Goal: Information Seeking & Learning: Check status

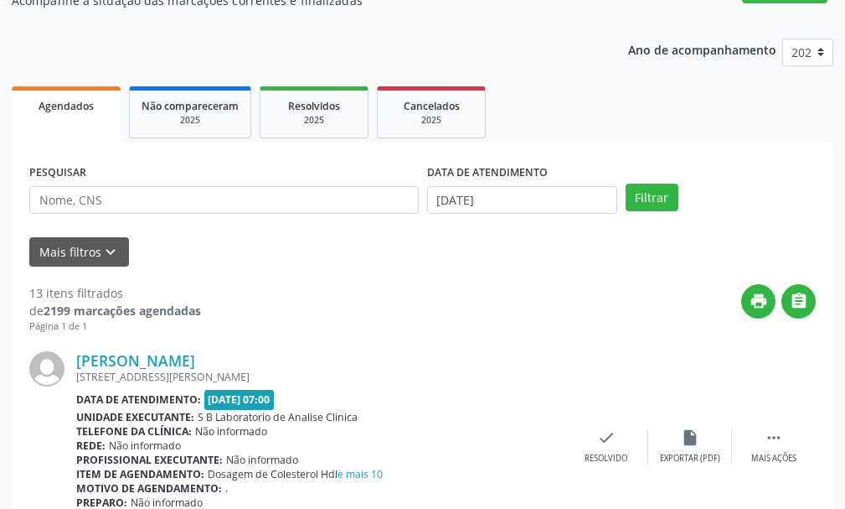
scroll to position [168, 0]
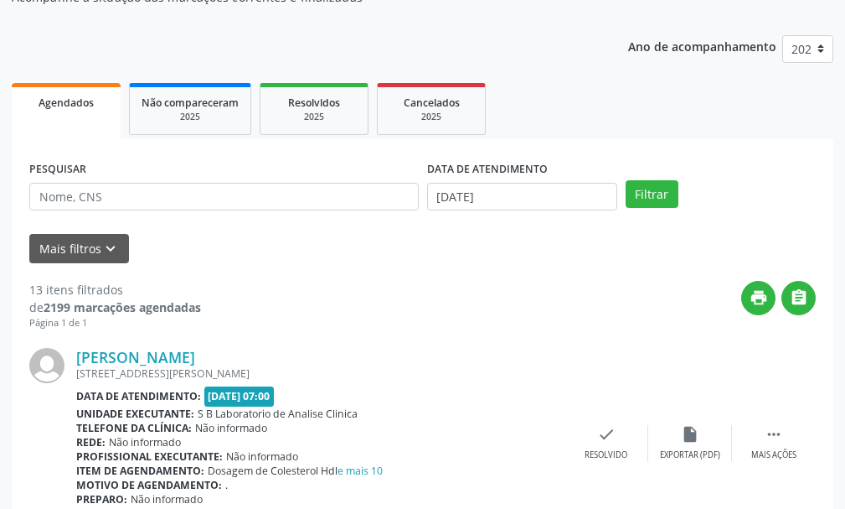
click at [60, 101] on span "Agendados" at bounding box center [66, 103] width 55 height 14
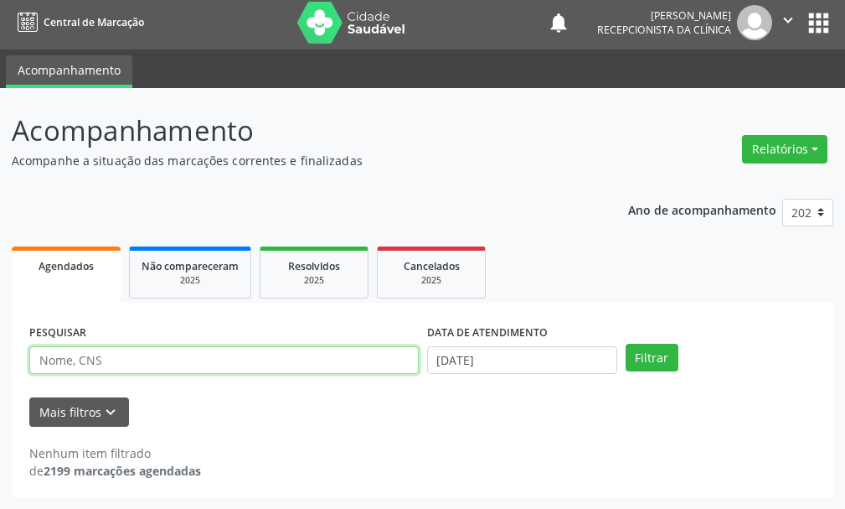
click at [121, 362] on input "text" at bounding box center [224, 360] width 390 height 28
type input "fazenda nova"
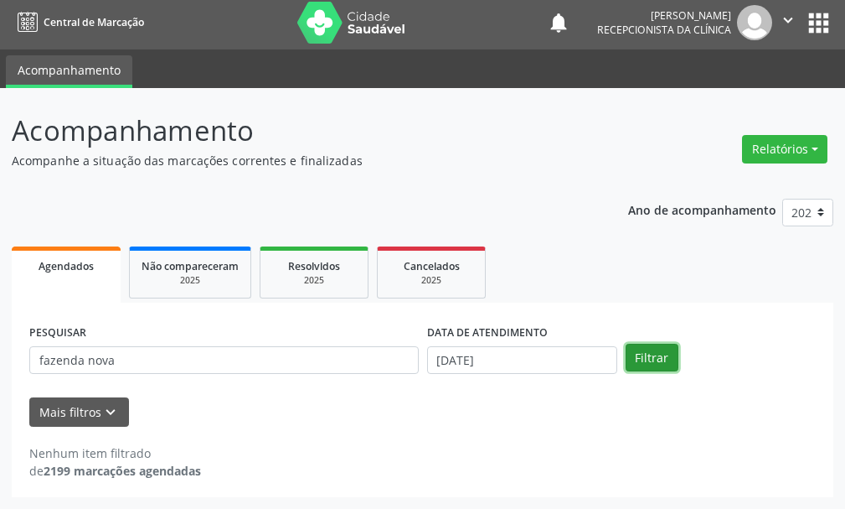
click at [659, 356] on button "Filtrar" at bounding box center [652, 358] width 53 height 28
click at [197, 389] on form "PESQUISAR fazenda nova DATA DE ATENDIMENTO [DATE] Filtrar UNIDADE DE REFERÊNCIA…" at bounding box center [422, 373] width 787 height 106
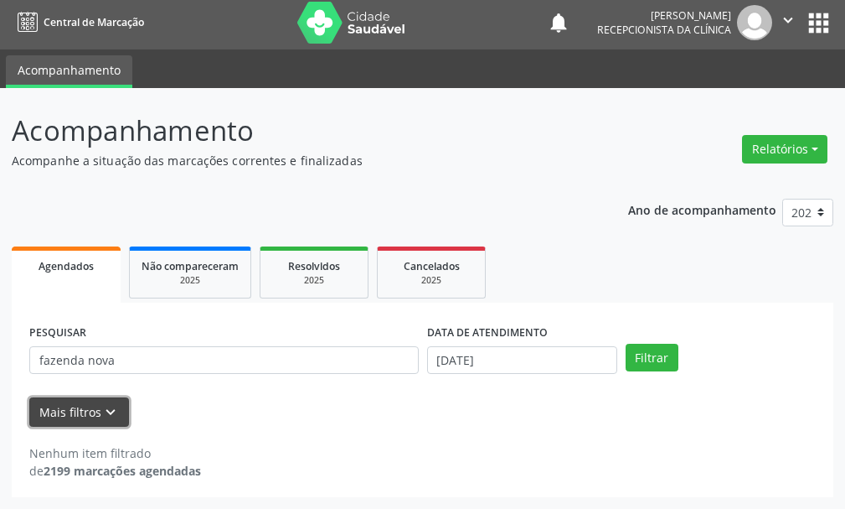
click at [101, 403] on icon "keyboard_arrow_down" at bounding box center [110, 412] width 18 height 18
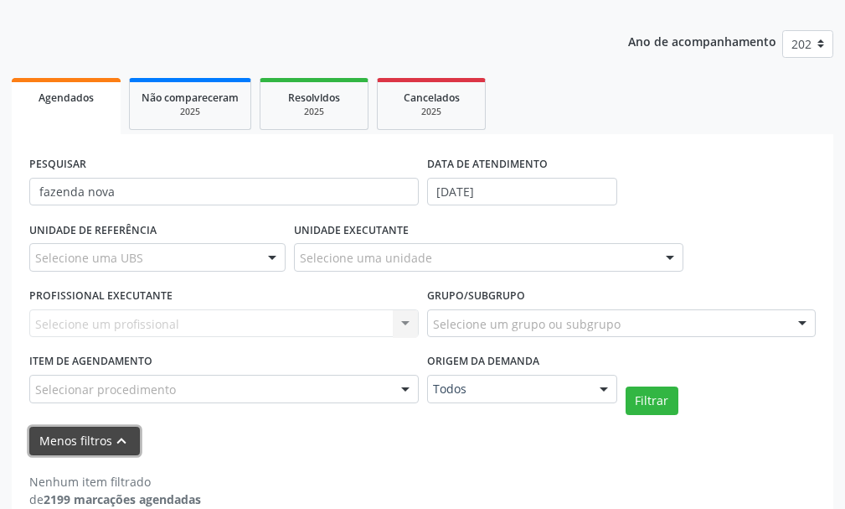
scroll to position [201, 0]
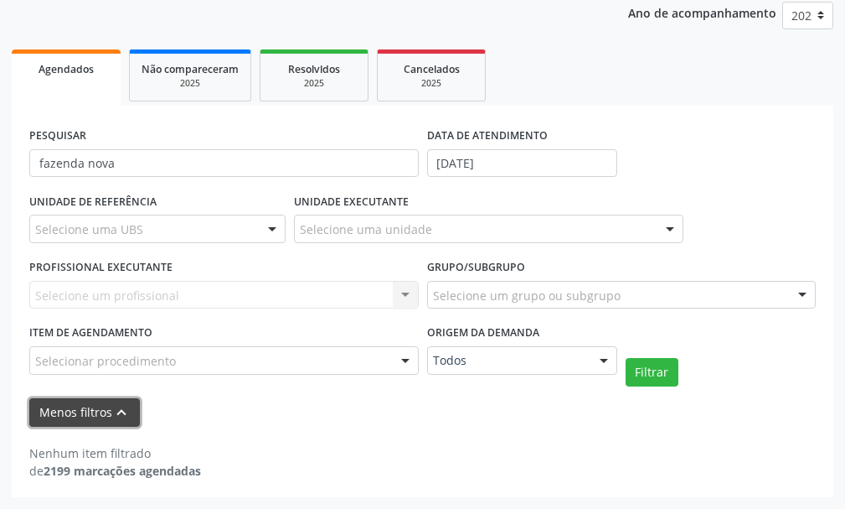
click at [112, 405] on icon "keyboard_arrow_up" at bounding box center [121, 412] width 18 height 18
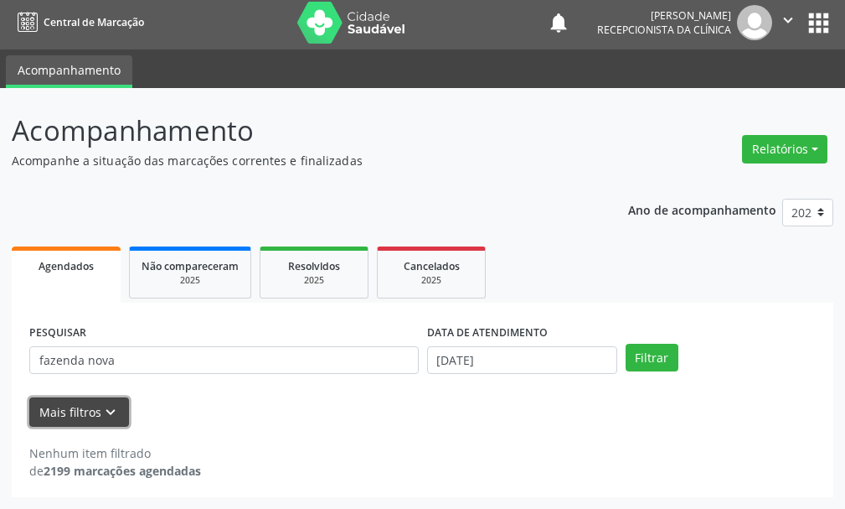
scroll to position [4, 0]
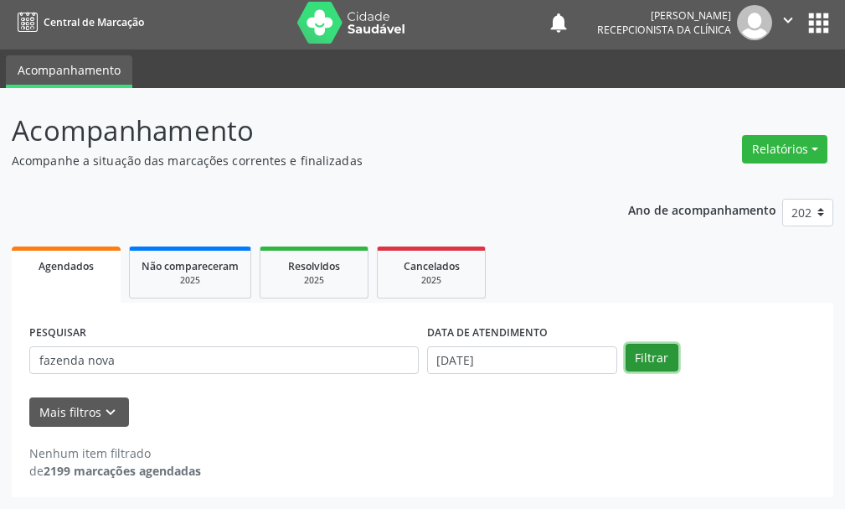
click at [644, 359] on button "Filtrar" at bounding box center [652, 358] width 53 height 28
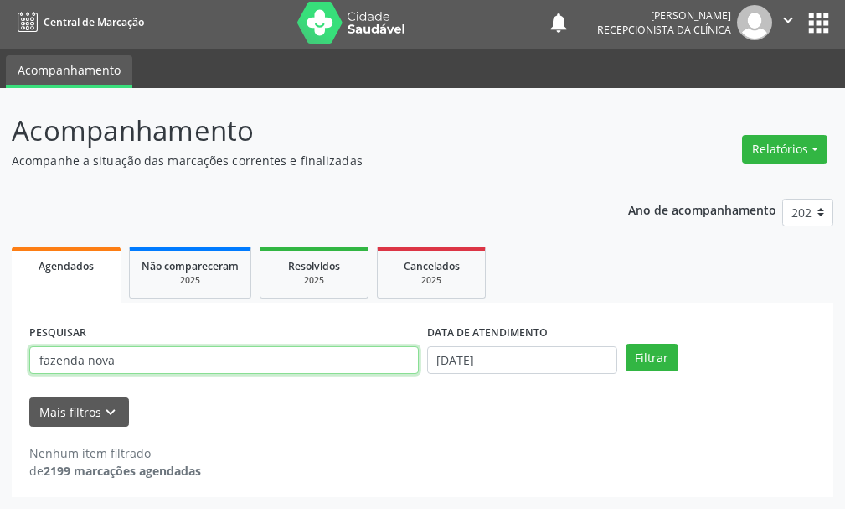
click at [128, 359] on input "fazenda nova" at bounding box center [224, 360] width 390 height 28
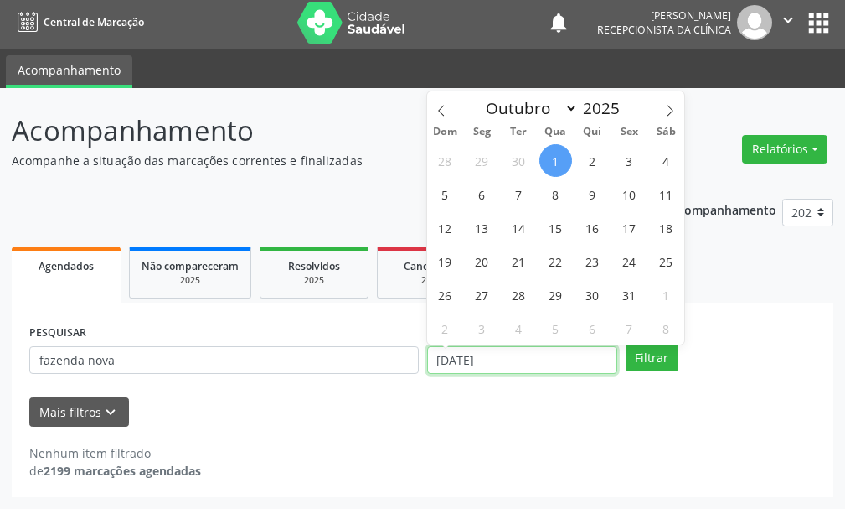
click at [468, 358] on input "[DATE]" at bounding box center [522, 360] width 190 height 28
click at [441, 114] on icon at bounding box center [442, 111] width 12 height 12
select select "8"
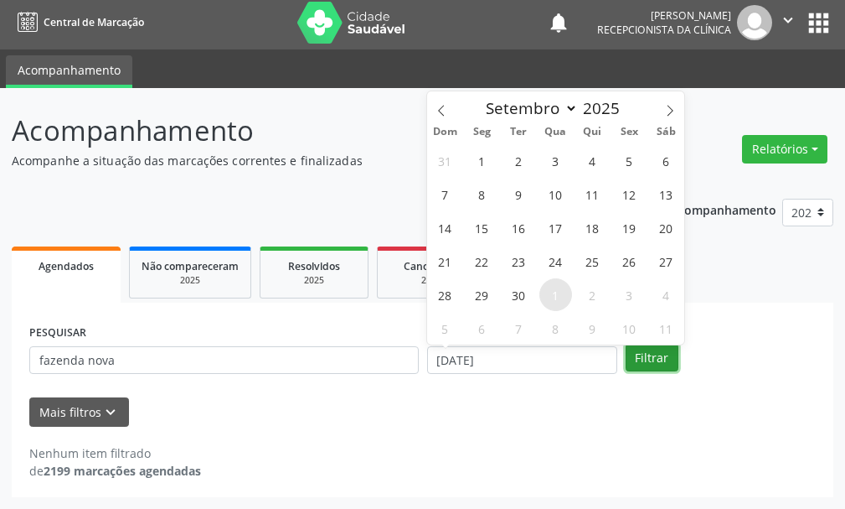
click at [644, 359] on button "Filtrar" at bounding box center [652, 358] width 53 height 28
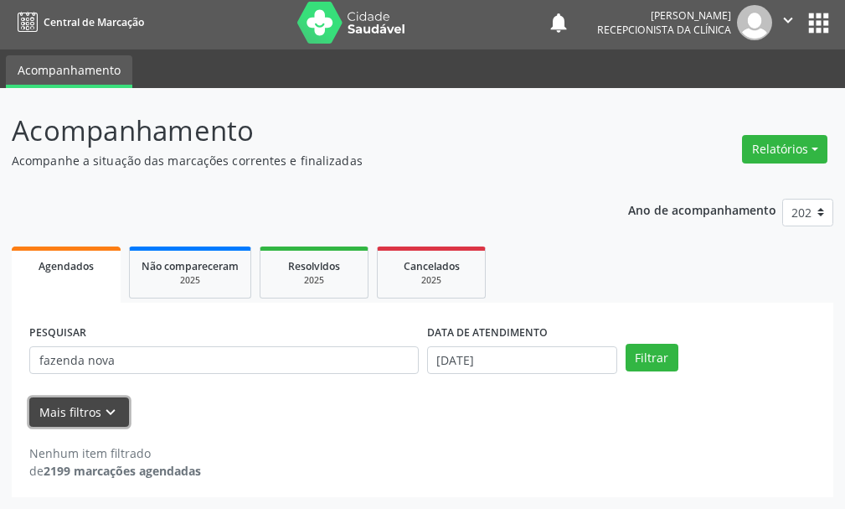
click at [106, 411] on icon "keyboard_arrow_down" at bounding box center [110, 412] width 18 height 18
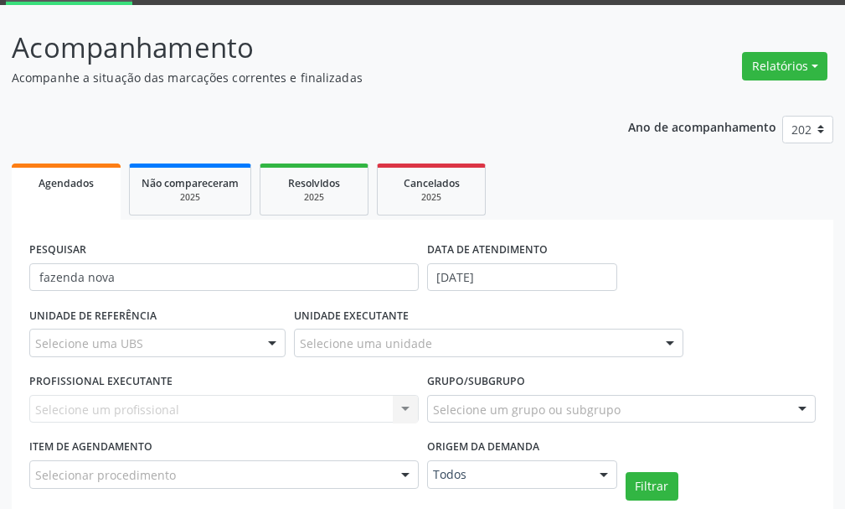
scroll to position [201, 0]
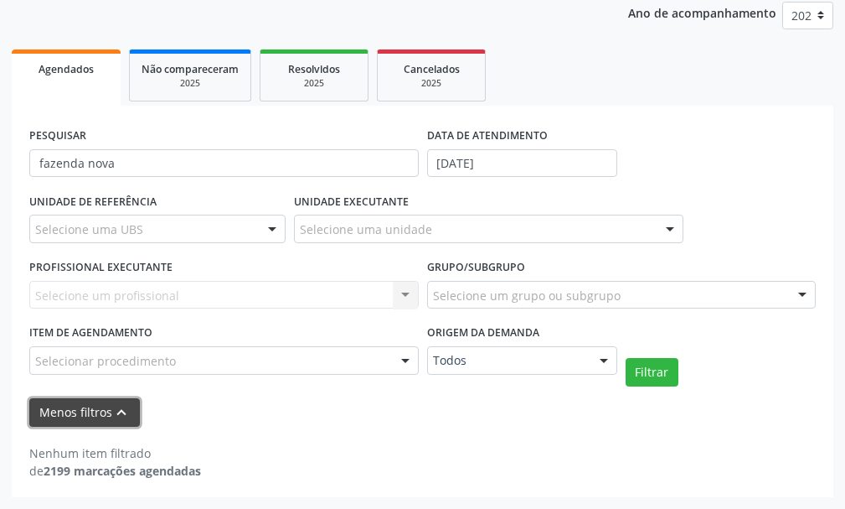
click at [92, 408] on button "Menos filtros keyboard_arrow_up" at bounding box center [84, 412] width 111 height 29
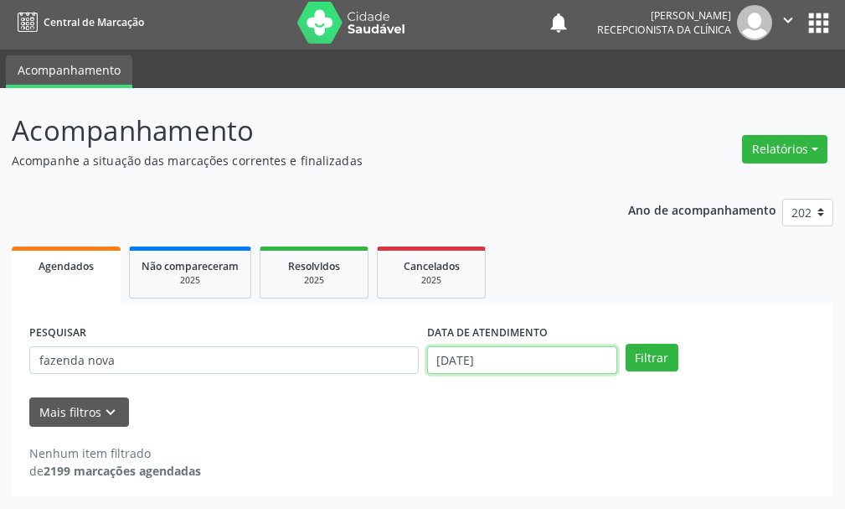
scroll to position [108, 0]
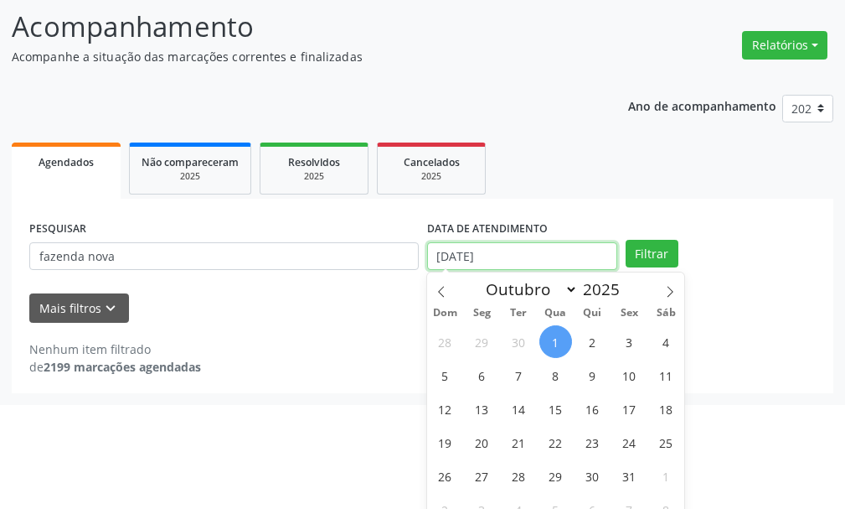
click at [515, 355] on body "Central de Marcação notifications [PERSON_NAME] Recepcionista da clínica  Conf…" at bounding box center [422, 146] width 845 height 509
click at [444, 290] on icon at bounding box center [442, 292] width 12 height 12
select select "8"
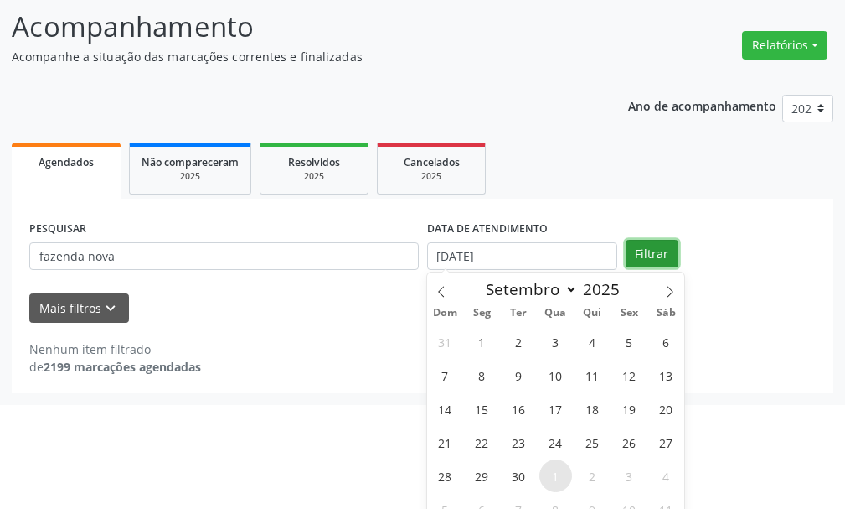
scroll to position [4, 0]
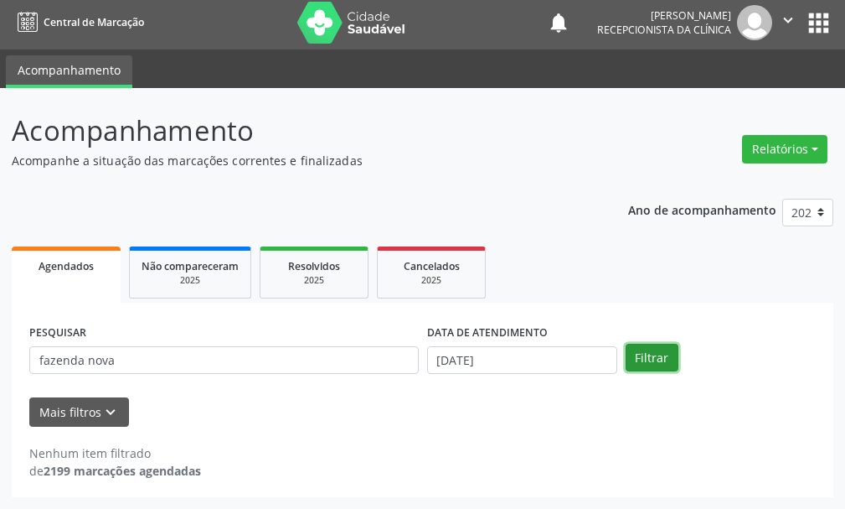
click at [640, 251] on div "Agendados Não compareceram 2025 Resolvidos 2025 Cancelados 2025 PESQUISAR fazen…" at bounding box center [423, 369] width 822 height 255
click at [459, 352] on input "[DATE]" at bounding box center [522, 360] width 190 height 28
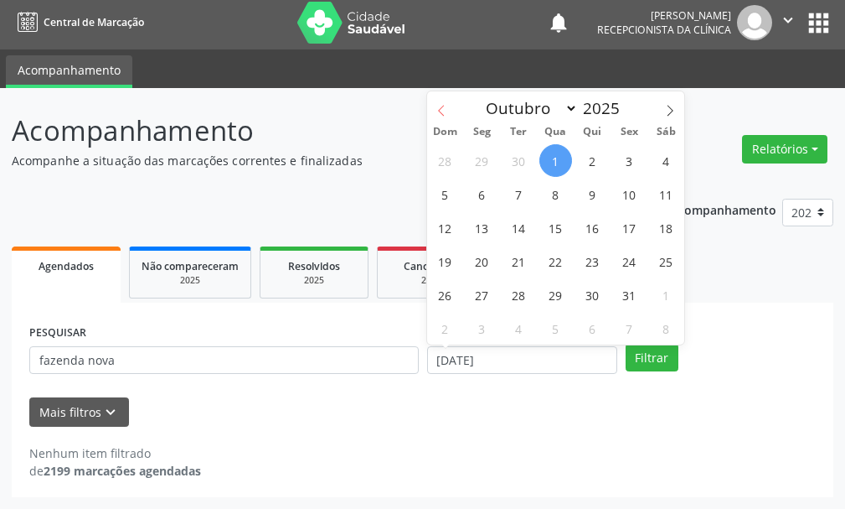
click at [437, 111] on icon at bounding box center [442, 111] width 12 height 12
select select "8"
click at [488, 160] on span "1" at bounding box center [482, 160] width 33 height 33
type input "[DATE]"
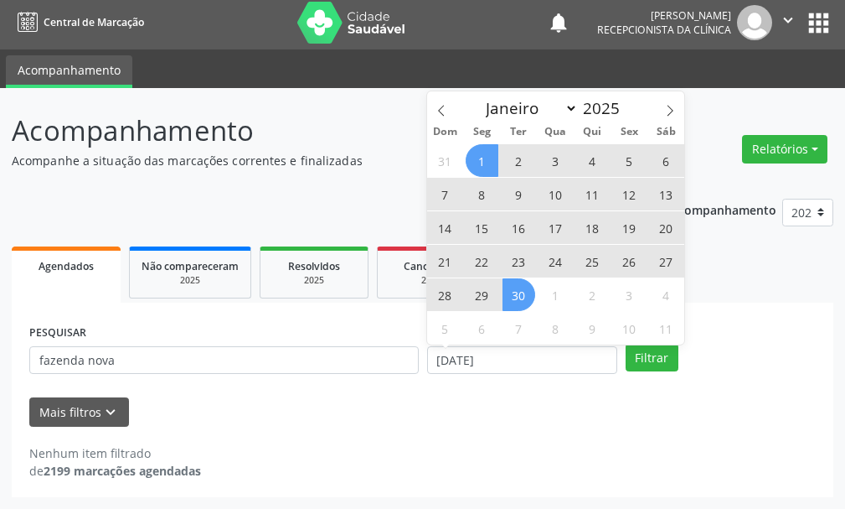
click at [522, 295] on span "30" at bounding box center [519, 294] width 33 height 33
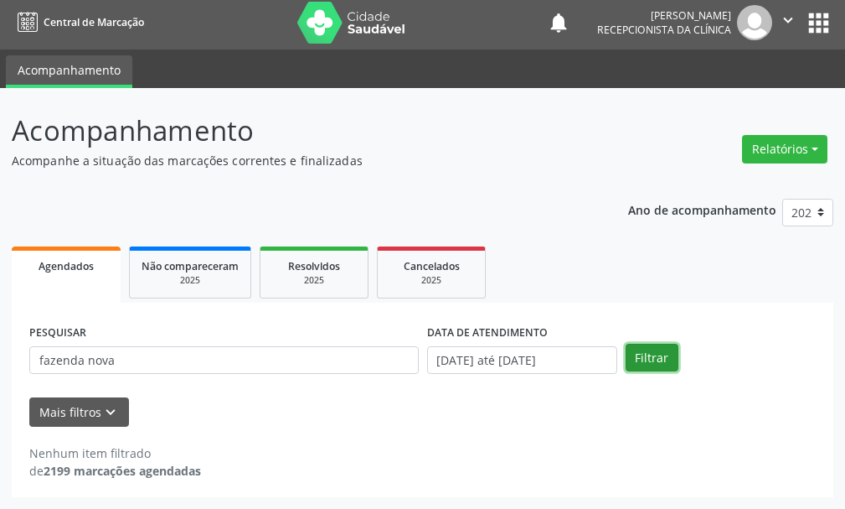
click at [650, 357] on button "Filtrar" at bounding box center [652, 358] width 53 height 28
click at [536, 359] on input "[DATE] até [DATE]" at bounding box center [522, 360] width 190 height 28
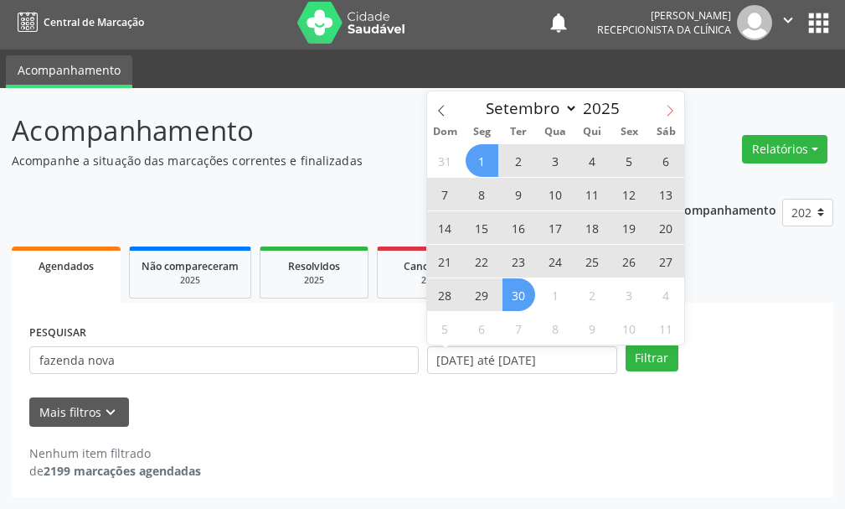
click at [670, 108] on icon at bounding box center [671, 111] width 6 height 11
select select "9"
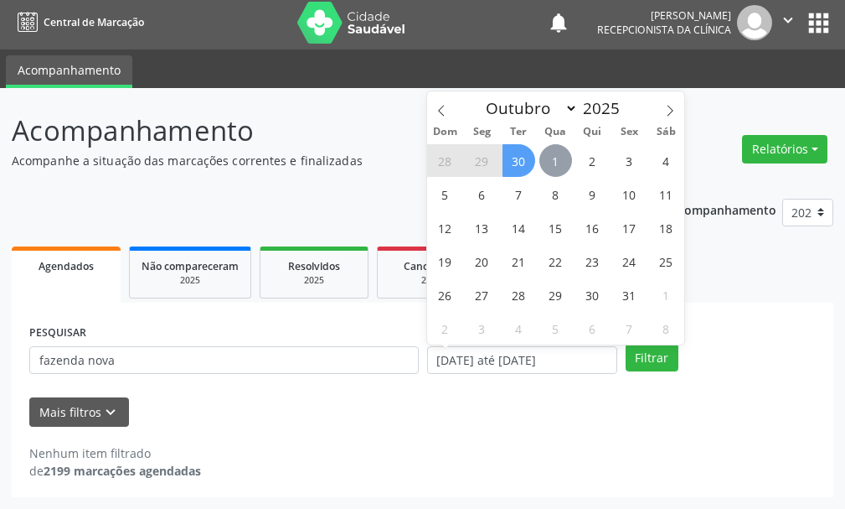
click at [553, 158] on span "1" at bounding box center [556, 160] width 33 height 33
type input "[DATE]"
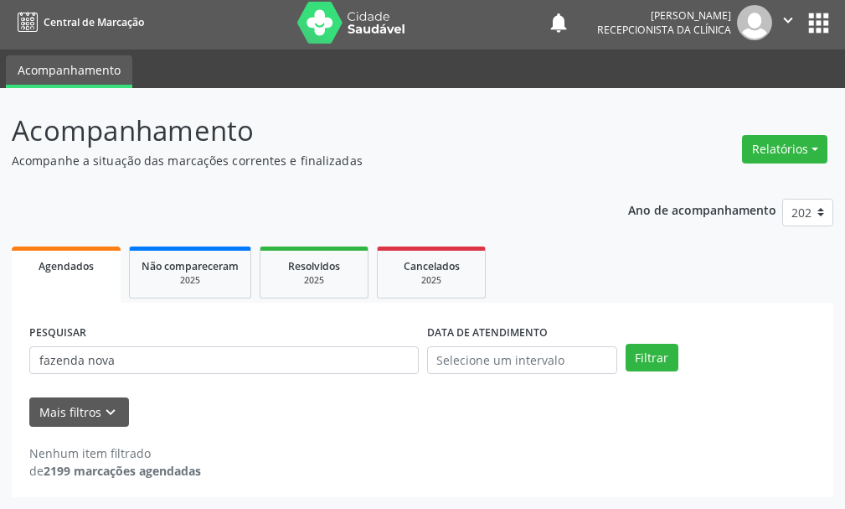
click at [687, 452] on div "Nenhum item filtrado de 2199 marcações agendadas" at bounding box center [422, 461] width 787 height 35
click at [514, 360] on input "text" at bounding box center [522, 360] width 190 height 28
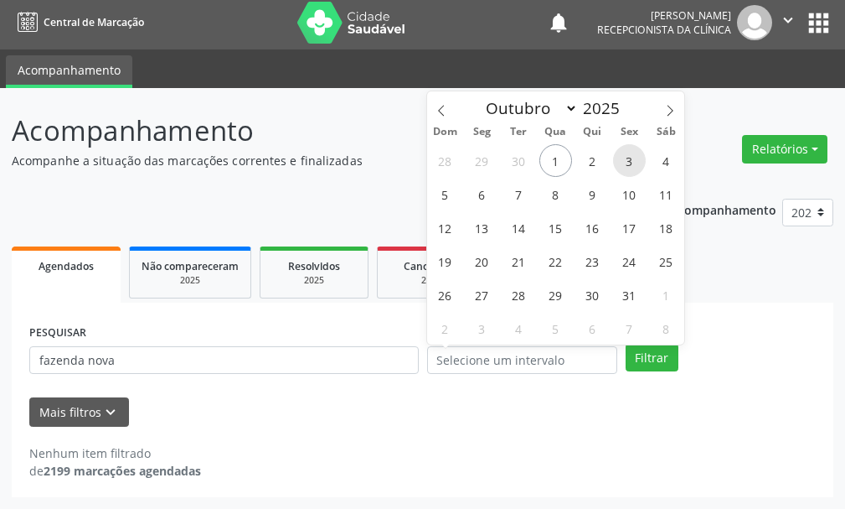
click at [624, 151] on span "3" at bounding box center [629, 160] width 33 height 33
type input "[DATE]"
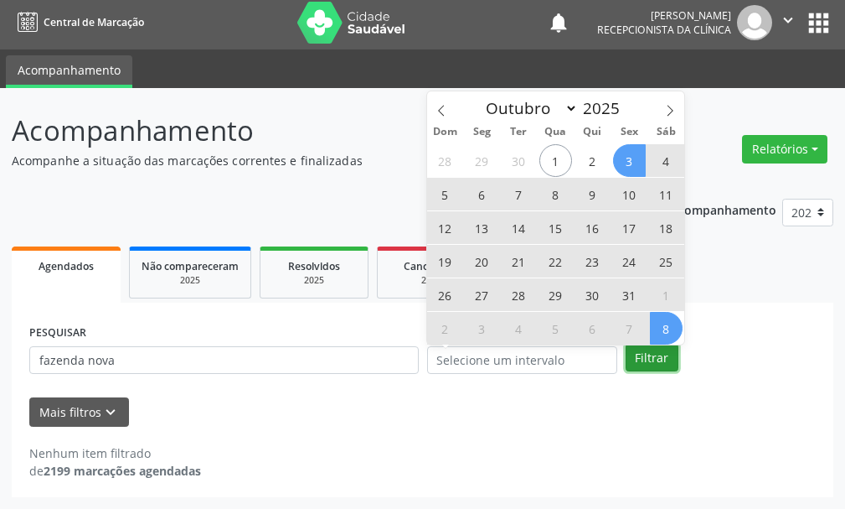
click at [642, 356] on button "Filtrar" at bounding box center [652, 358] width 53 height 28
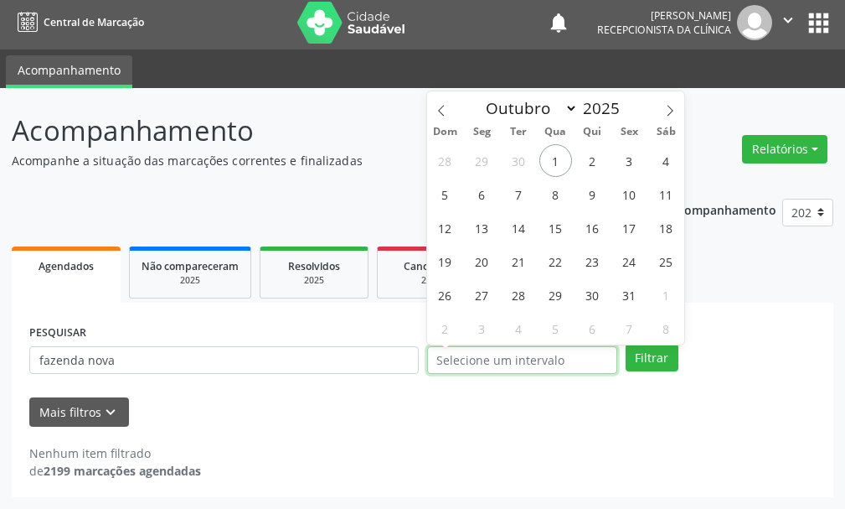
click at [540, 354] on input "text" at bounding box center [522, 360] width 190 height 28
click at [627, 158] on span "3" at bounding box center [629, 160] width 33 height 33
type input "[DATE]"
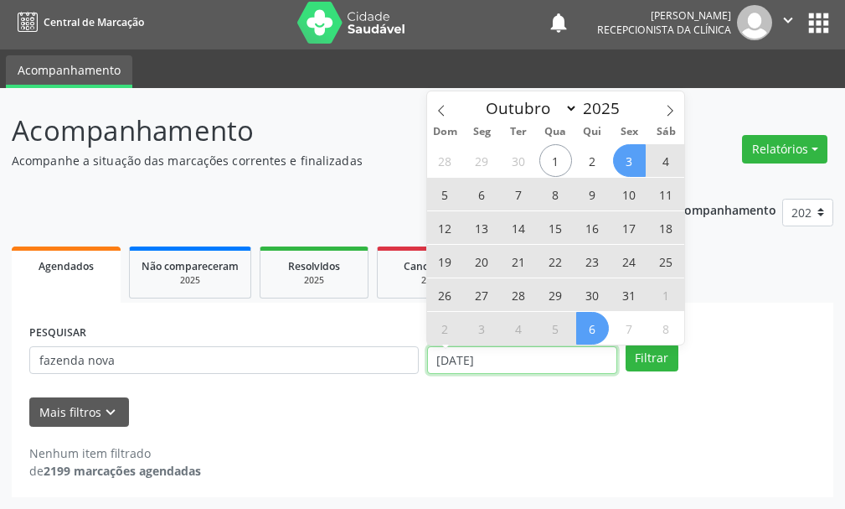
click at [509, 359] on input "[DATE]" at bounding box center [522, 360] width 190 height 28
select select "9"
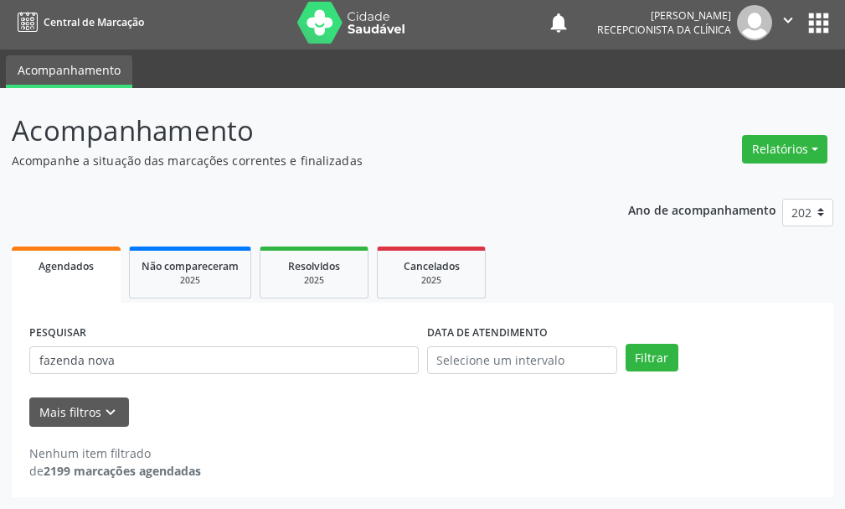
click at [570, 410] on div "Mais filtros keyboard_arrow_down" at bounding box center [422, 411] width 795 height 29
click at [550, 363] on input "text" at bounding box center [522, 360] width 190 height 28
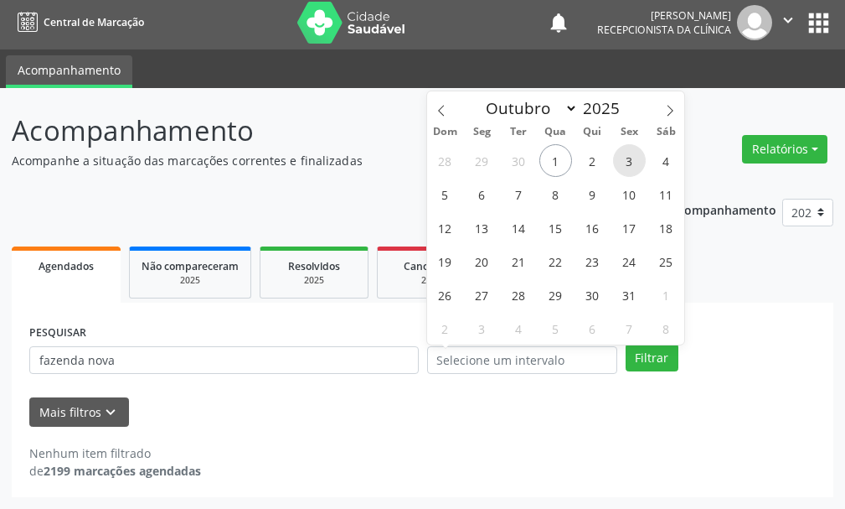
click at [628, 158] on span "3" at bounding box center [629, 160] width 33 height 33
type input "[DATE]"
click at [628, 158] on span "3" at bounding box center [629, 160] width 33 height 33
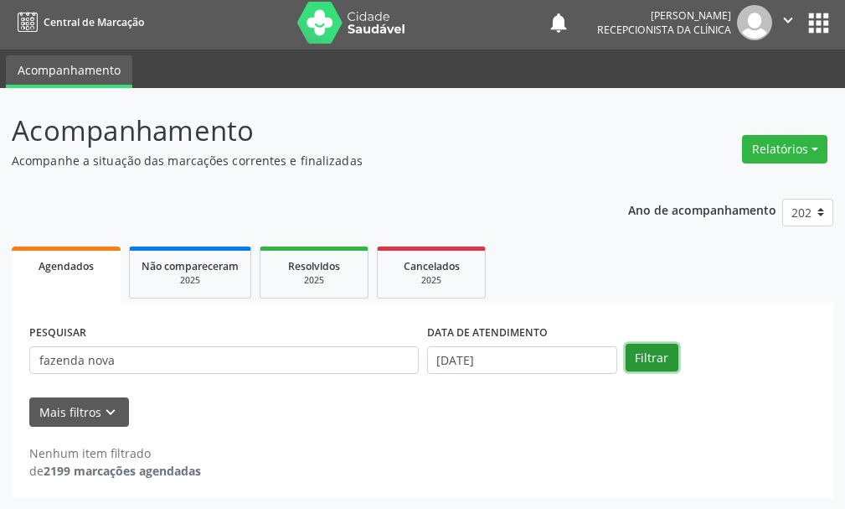
click at [648, 356] on button "Filtrar" at bounding box center [652, 358] width 53 height 28
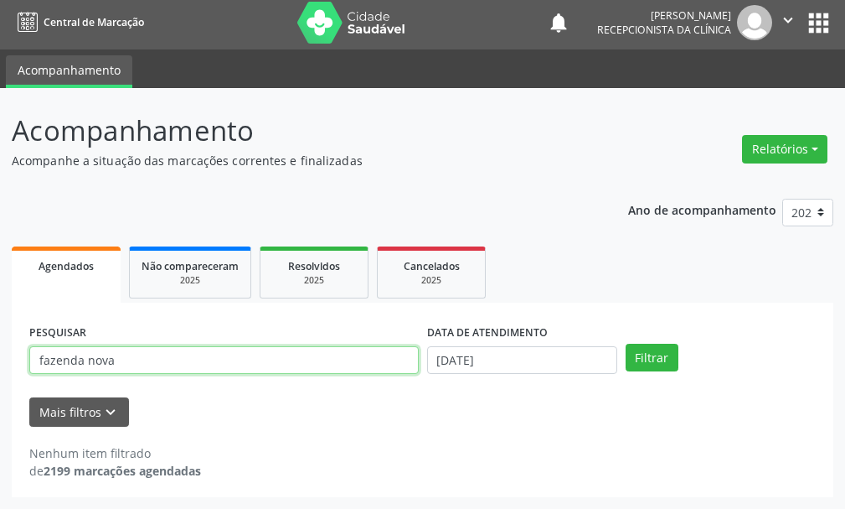
click at [113, 361] on input "fazenda nova" at bounding box center [224, 360] width 390 height 28
drag, startPoint x: 121, startPoint y: 357, endPoint x: 0, endPoint y: 355, distance: 121.5
click at [0, 355] on div "Acompanhamento Acompanhe a situação das marcações correntes e finalizadas Relat…" at bounding box center [422, 298] width 845 height 421
click at [106, 355] on input "text" at bounding box center [224, 360] width 390 height 28
type input "[PERSON_NAME]"
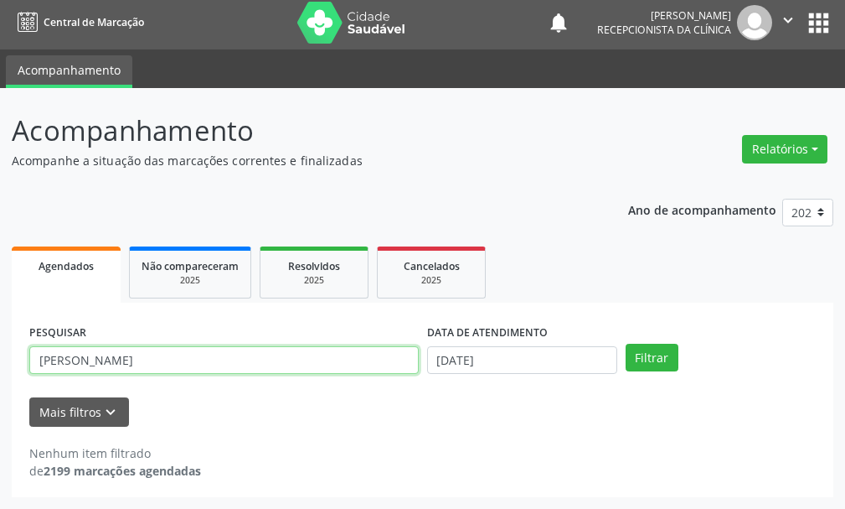
click at [626, 344] on button "Filtrar" at bounding box center [652, 358] width 53 height 28
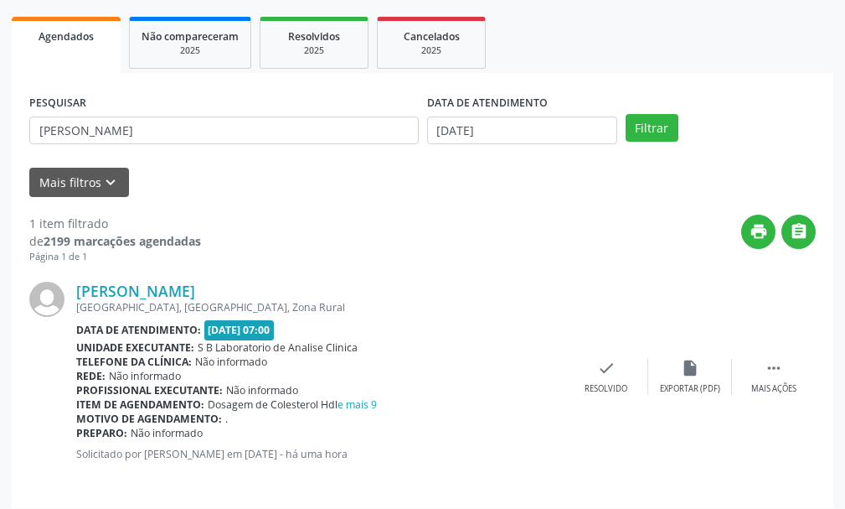
scroll to position [245, 0]
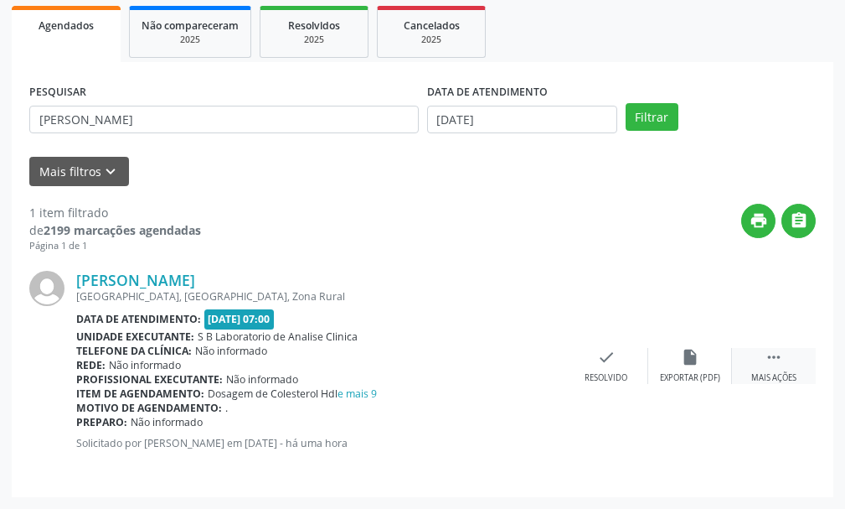
click at [772, 359] on icon "" at bounding box center [774, 357] width 18 height 18
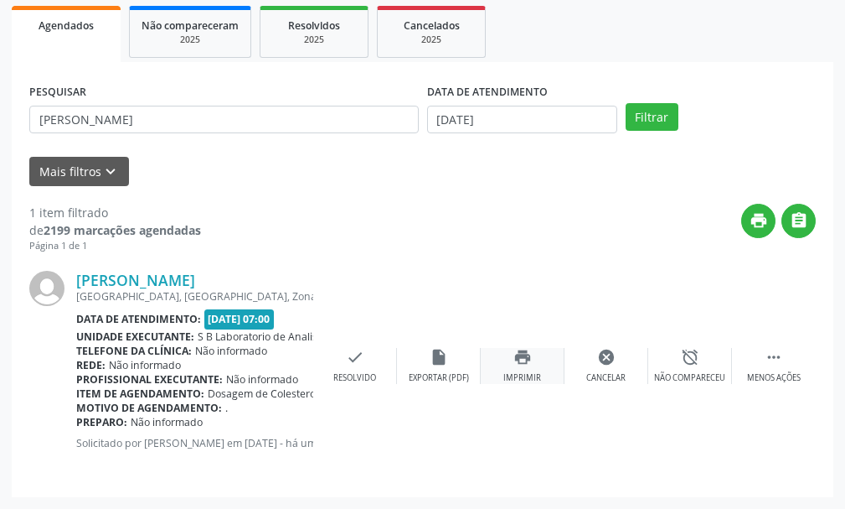
click at [522, 362] on icon "print" at bounding box center [523, 357] width 18 height 18
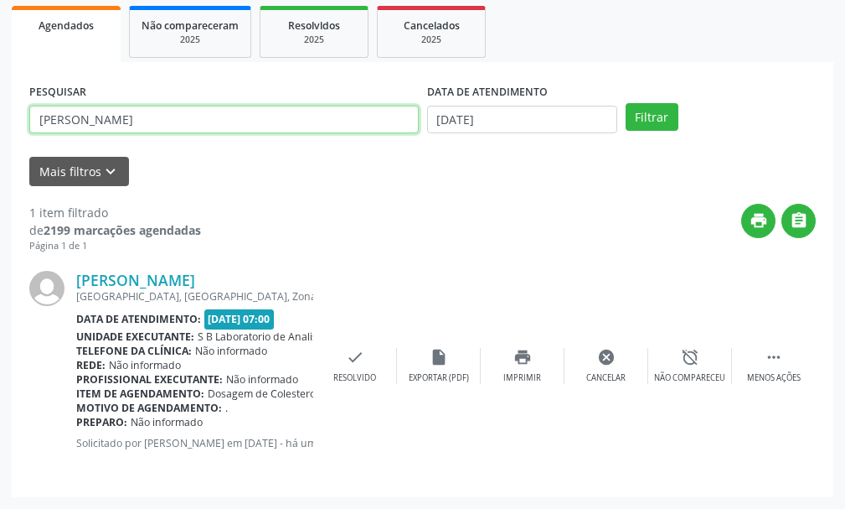
click at [141, 116] on input "[PERSON_NAME]" at bounding box center [224, 120] width 390 height 28
drag, startPoint x: 141, startPoint y: 116, endPoint x: 0, endPoint y: 110, distance: 140.9
click at [0, 110] on div "Acompanhamento Acompanhe a situação das marcações correntes e finalizadas Relat…" at bounding box center [422, 178] width 845 height 661
type input "[PERSON_NAME]"
click at [626, 103] on button "Filtrar" at bounding box center [652, 117] width 53 height 28
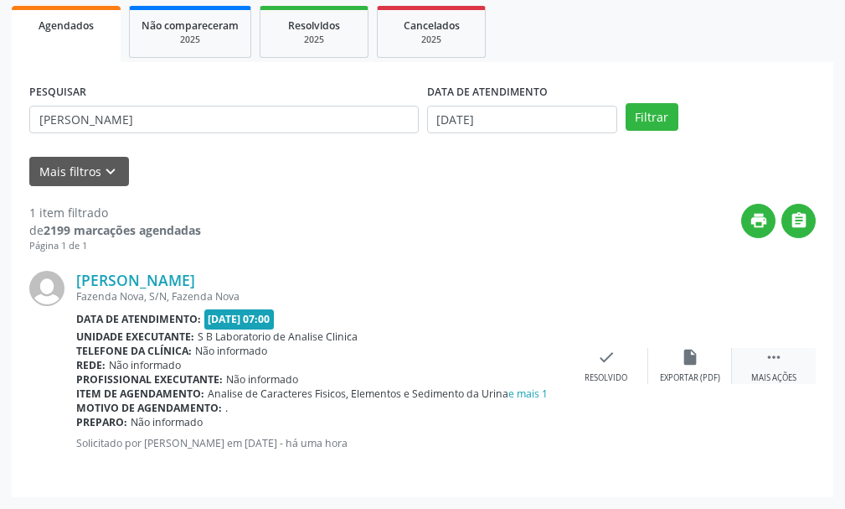
click at [772, 364] on icon "" at bounding box center [774, 357] width 18 height 18
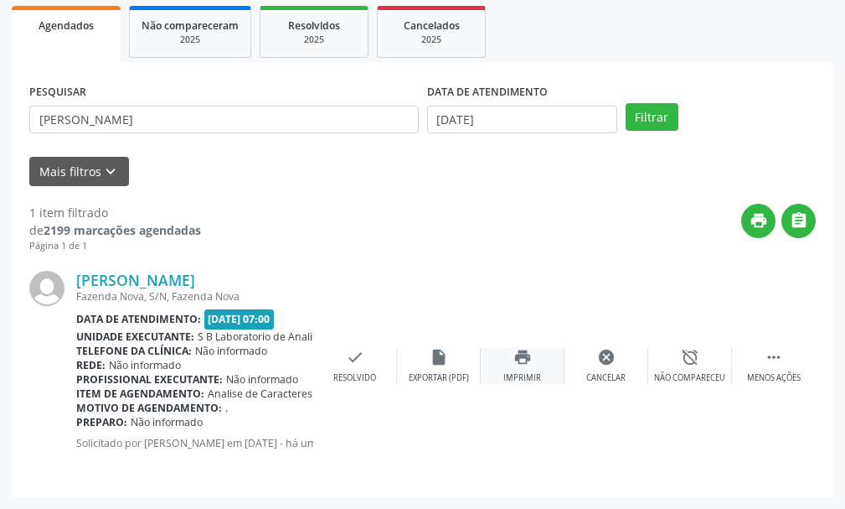
click at [507, 352] on div "print Imprimir" at bounding box center [523, 366] width 84 height 36
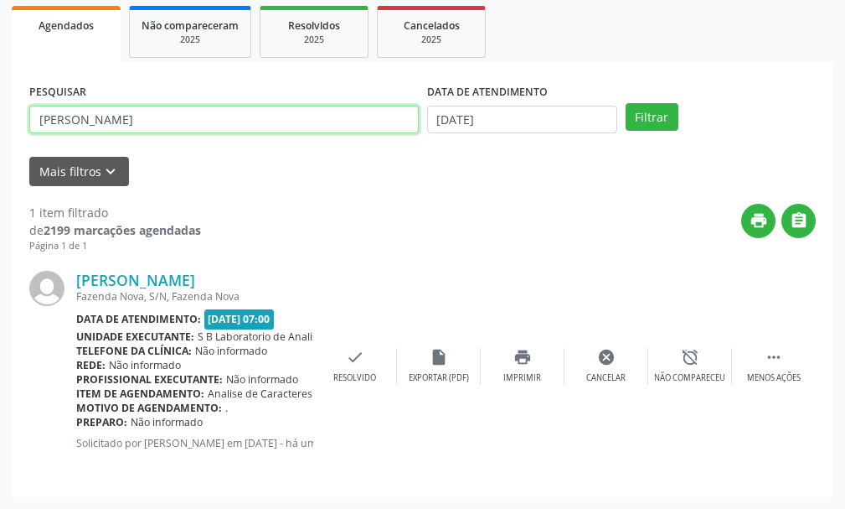
drag, startPoint x: 169, startPoint y: 111, endPoint x: 36, endPoint y: 116, distance: 133.3
click at [36, 116] on input "[PERSON_NAME]" at bounding box center [224, 120] width 390 height 28
type input "[PERSON_NAME]"
click at [626, 103] on button "Filtrar" at bounding box center [652, 117] width 53 height 28
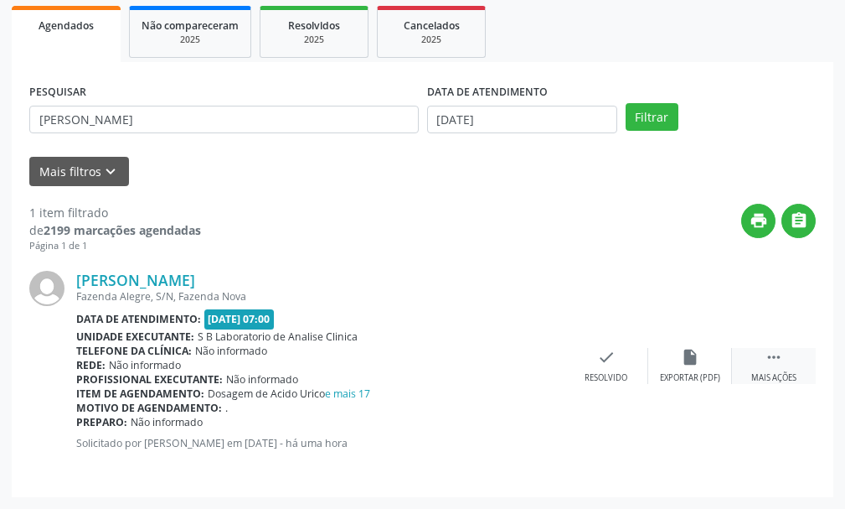
click at [766, 369] on div " Mais ações" at bounding box center [774, 366] width 84 height 36
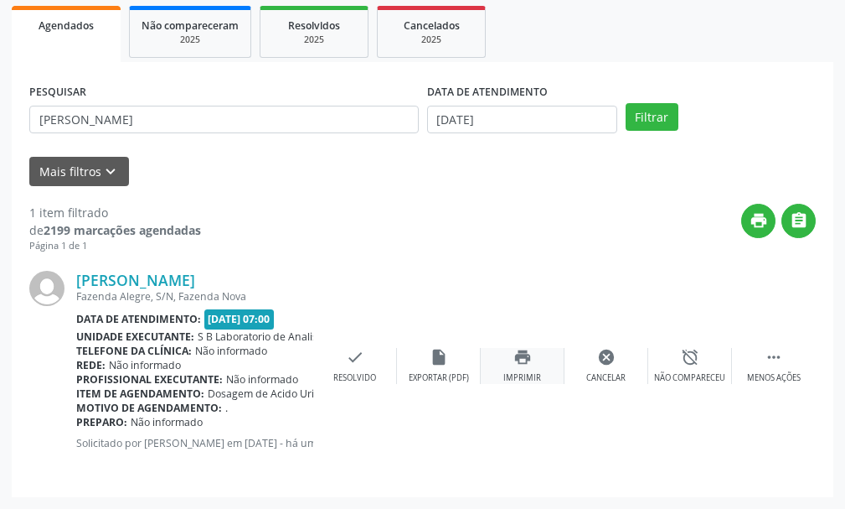
click at [520, 361] on icon "print" at bounding box center [523, 357] width 18 height 18
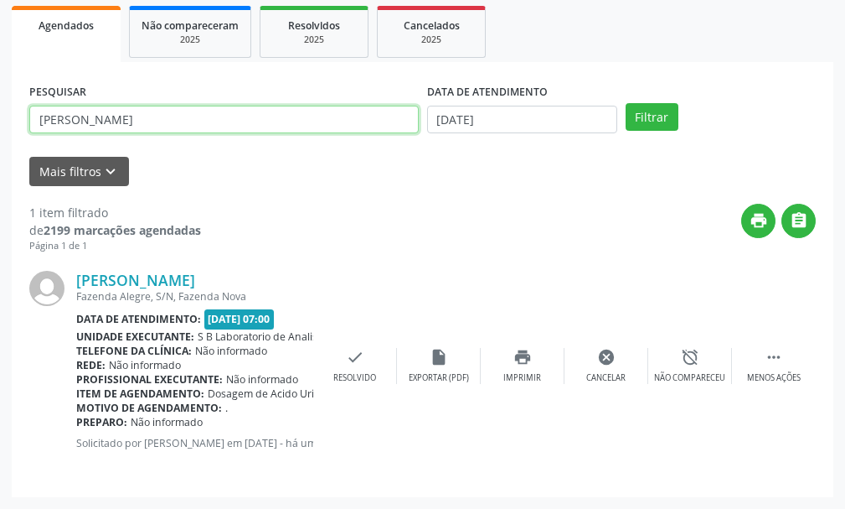
click at [137, 112] on input "[PERSON_NAME]" at bounding box center [224, 120] width 390 height 28
type input "[PERSON_NAME]"
click at [626, 103] on button "Filtrar" at bounding box center [652, 117] width 53 height 28
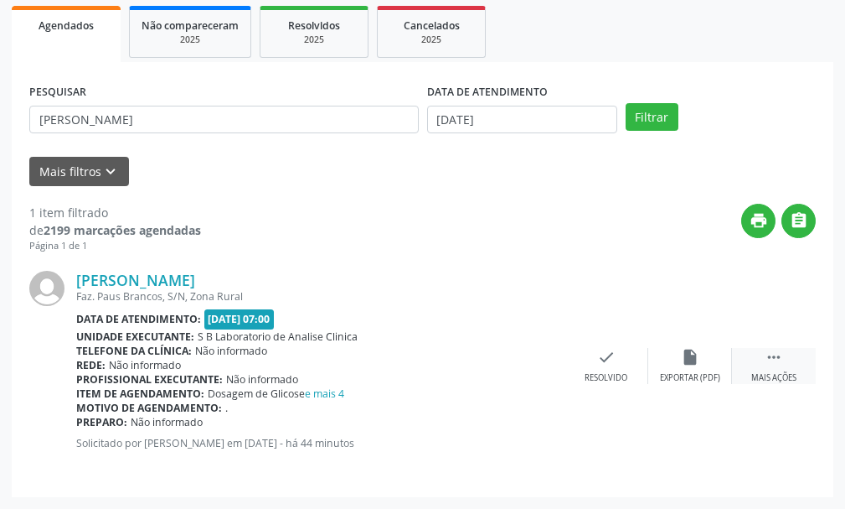
click at [770, 358] on icon "" at bounding box center [774, 357] width 18 height 18
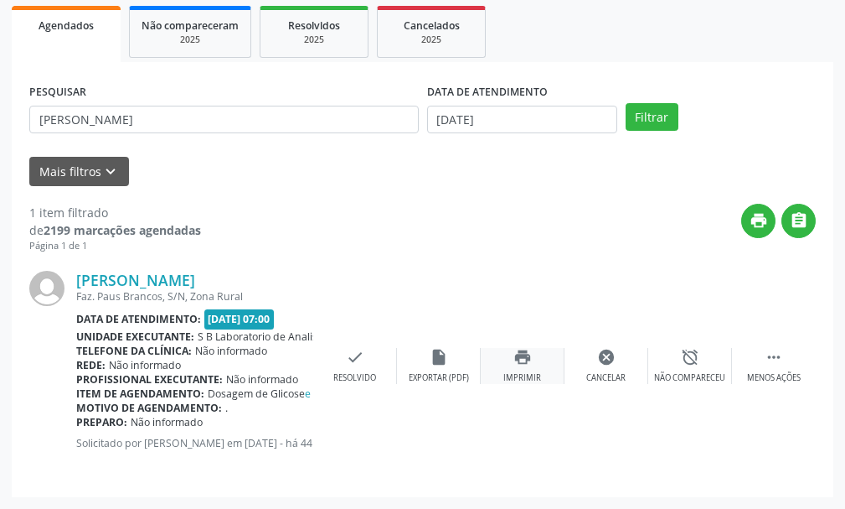
click at [529, 357] on icon "print" at bounding box center [523, 357] width 18 height 18
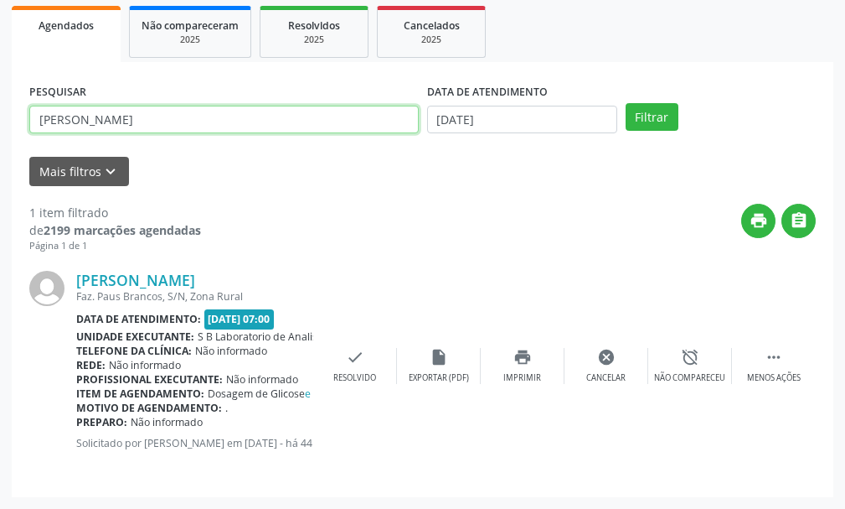
click at [201, 121] on input "[PERSON_NAME]" at bounding box center [224, 120] width 390 height 28
click at [626, 103] on button "Filtrar" at bounding box center [652, 117] width 53 height 28
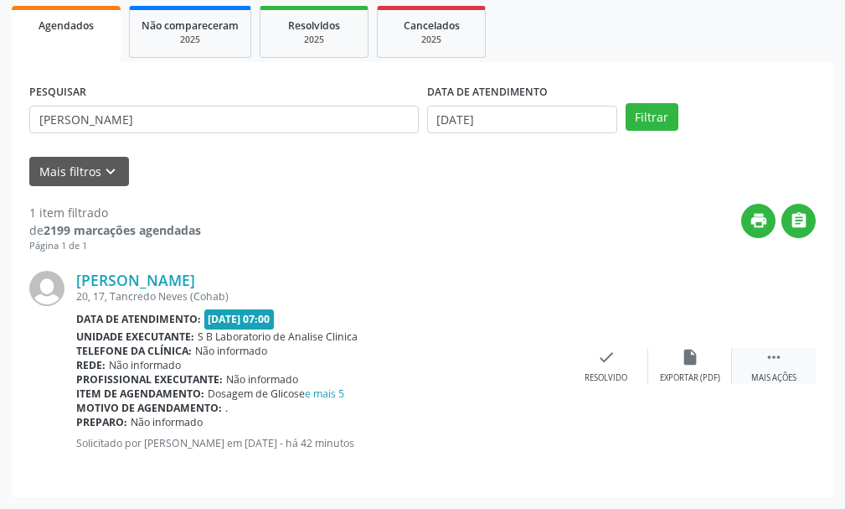
click at [766, 369] on div " Mais ações" at bounding box center [774, 366] width 84 height 36
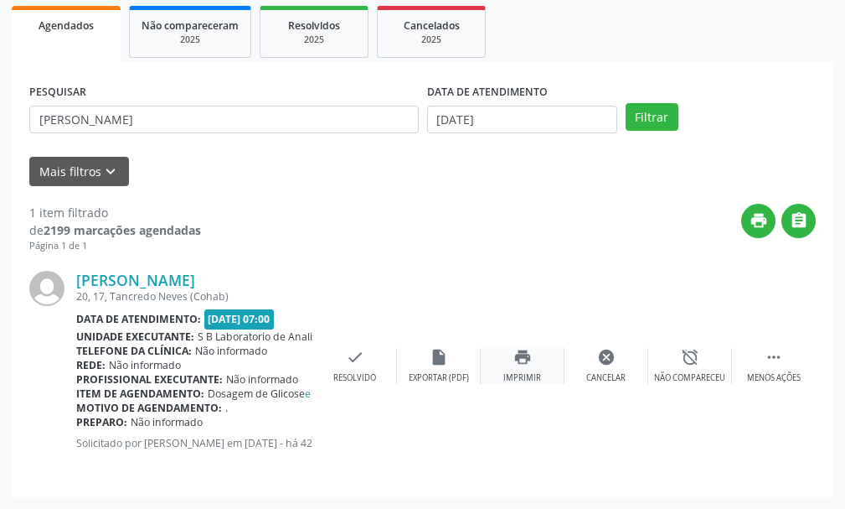
click at [524, 359] on icon "print" at bounding box center [523, 357] width 18 height 18
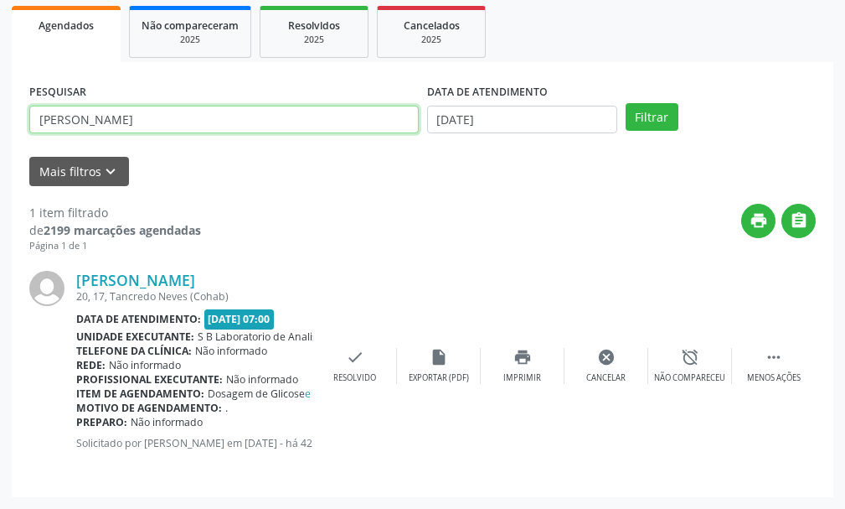
drag, startPoint x: 95, startPoint y: 124, endPoint x: 0, endPoint y: 125, distance: 94.7
click at [0, 125] on div "Acompanhamento Acompanhe a situação das marcações correntes e finalizadas Relat…" at bounding box center [422, 178] width 845 height 661
click at [626, 103] on button "Filtrar" at bounding box center [652, 117] width 53 height 28
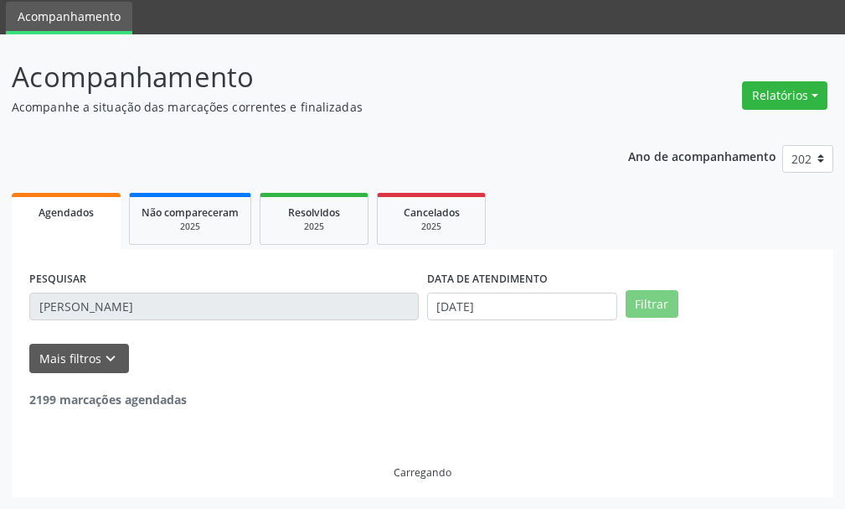
scroll to position [4, 0]
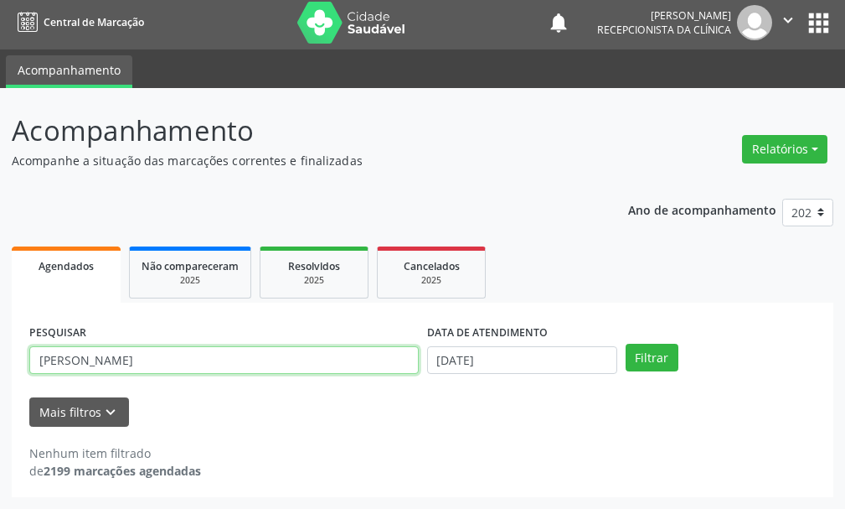
drag, startPoint x: 227, startPoint y: 359, endPoint x: 129, endPoint y: 362, distance: 98.1
click at [129, 362] on input "[PERSON_NAME]" at bounding box center [224, 360] width 390 height 28
type input "[PERSON_NAME]"
click at [626, 344] on button "Filtrar" at bounding box center [652, 358] width 53 height 28
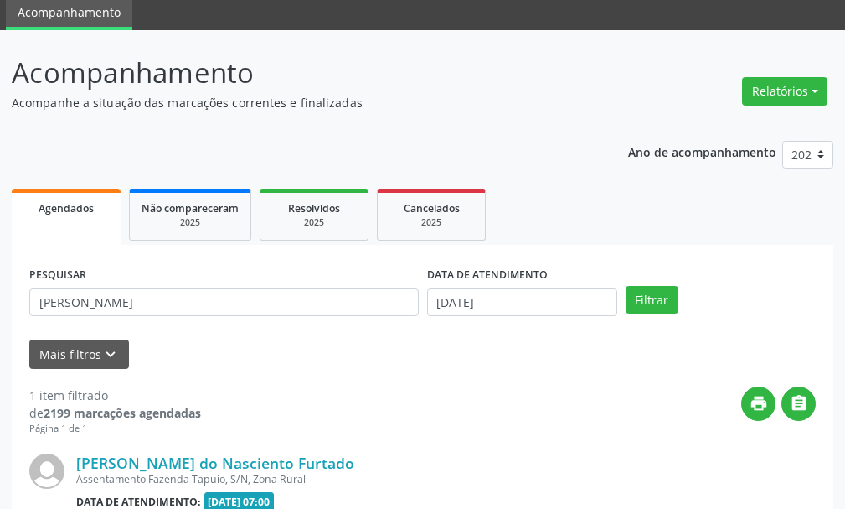
scroll to position [245, 0]
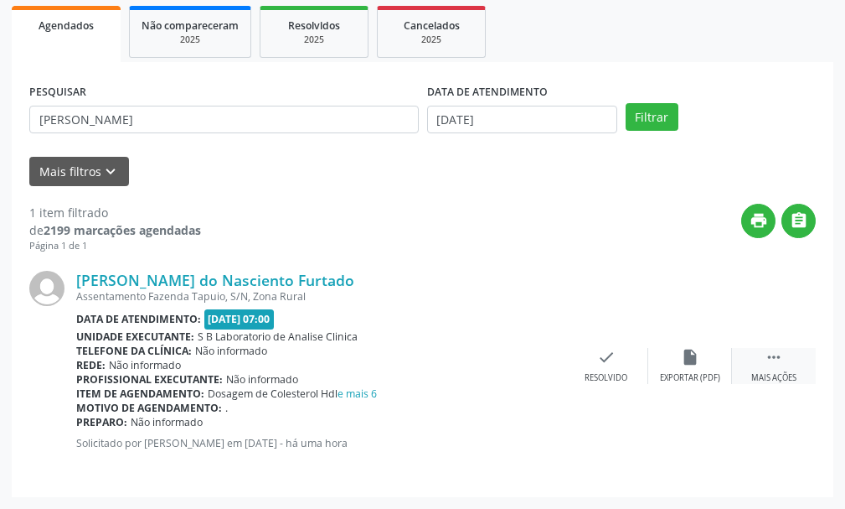
click at [774, 361] on icon "" at bounding box center [774, 357] width 18 height 18
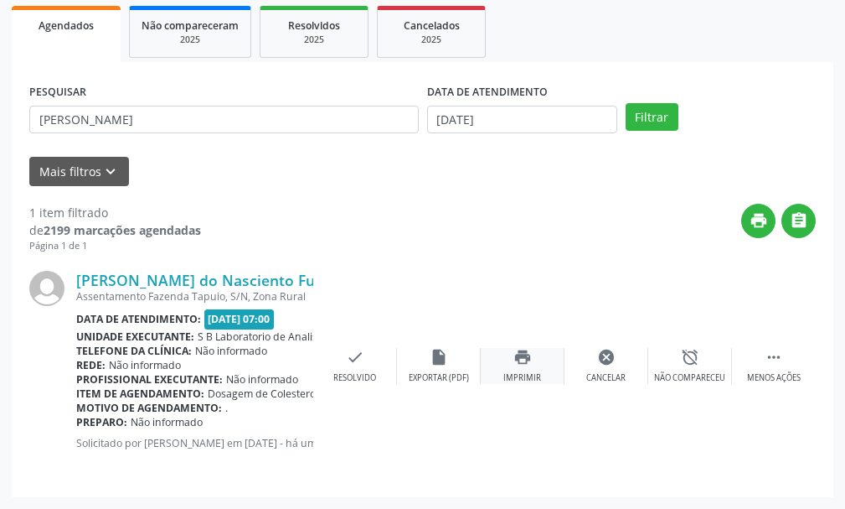
click at [514, 360] on icon "print" at bounding box center [523, 357] width 18 height 18
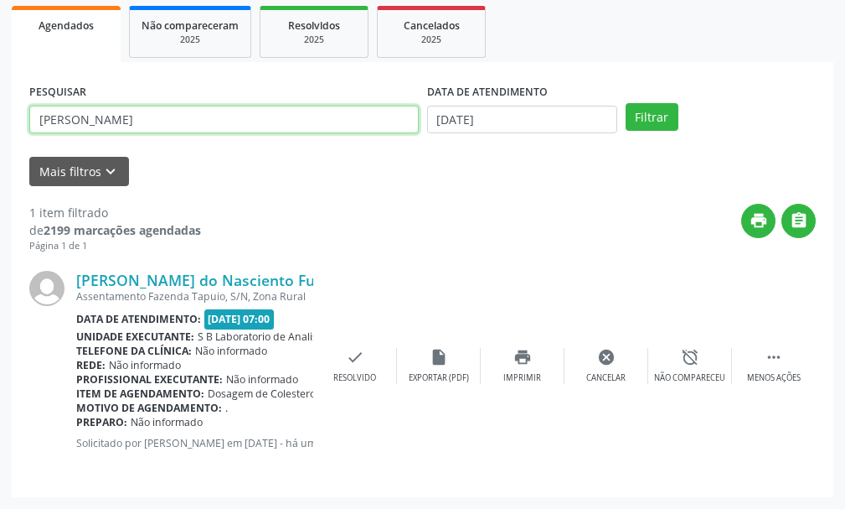
click at [191, 119] on input "[PERSON_NAME]" at bounding box center [224, 120] width 390 height 28
click at [114, 118] on input "text" at bounding box center [224, 120] width 390 height 28
click at [105, 116] on input "text" at bounding box center [224, 120] width 390 height 28
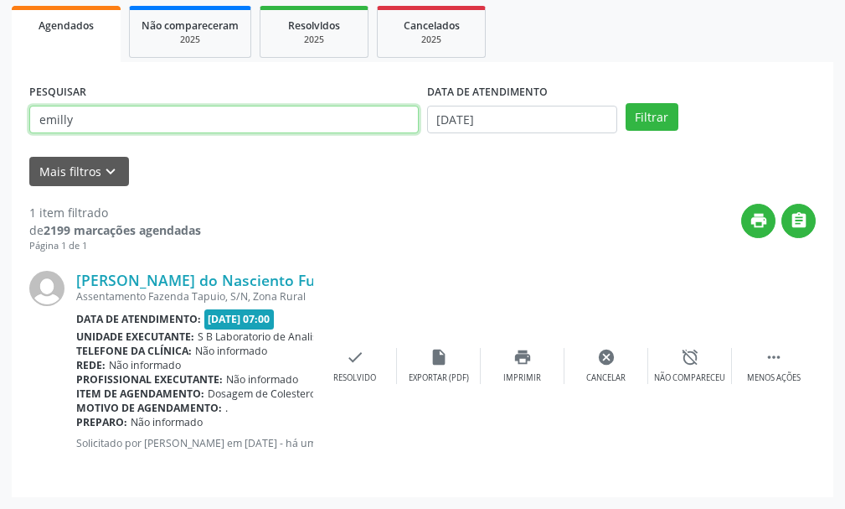
click at [626, 103] on button "Filtrar" at bounding box center [652, 117] width 53 height 28
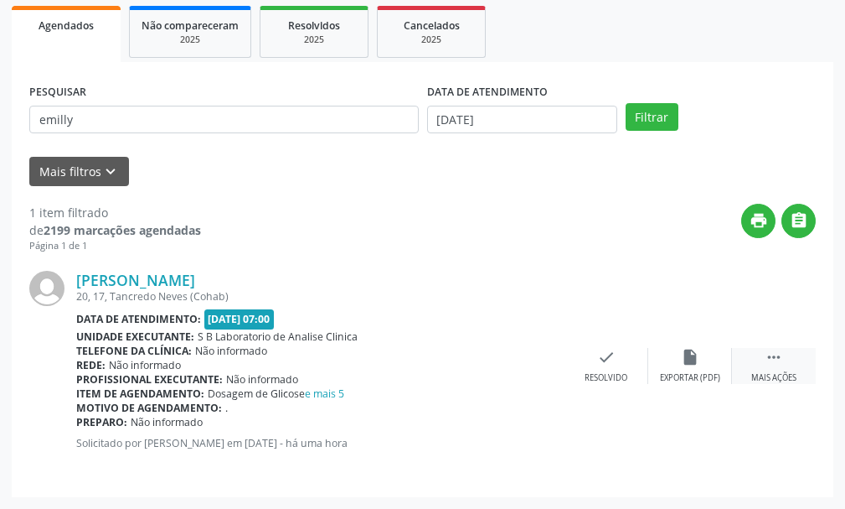
click at [767, 354] on icon "" at bounding box center [774, 357] width 18 height 18
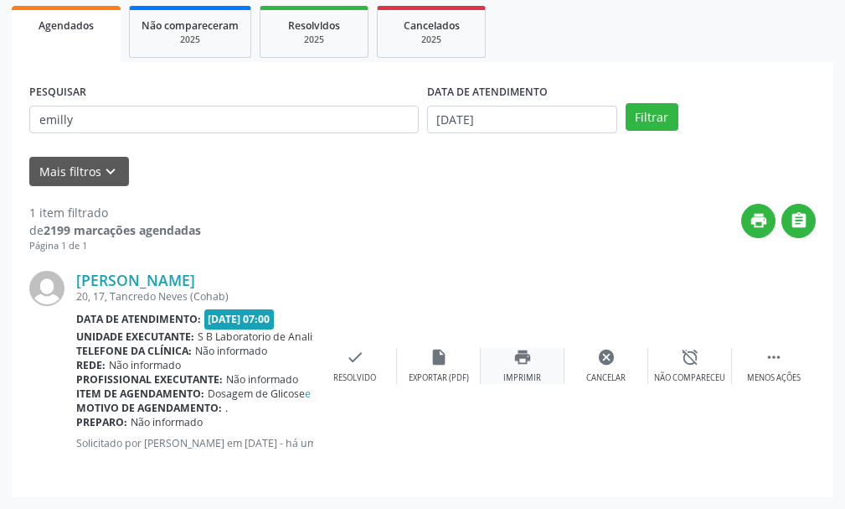
click at [517, 364] on icon "print" at bounding box center [523, 357] width 18 height 18
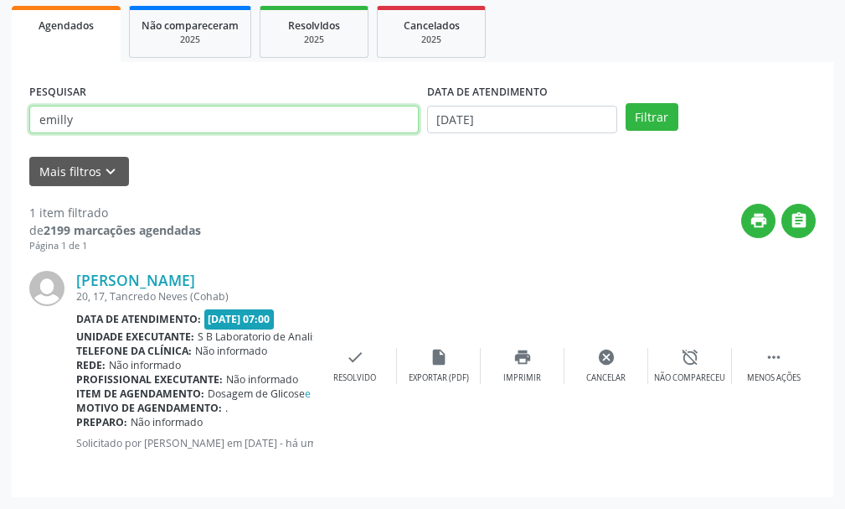
click at [266, 127] on input "emilly" at bounding box center [224, 120] width 390 height 28
type input "willian"
click at [626, 103] on button "Filtrar" at bounding box center [652, 117] width 53 height 28
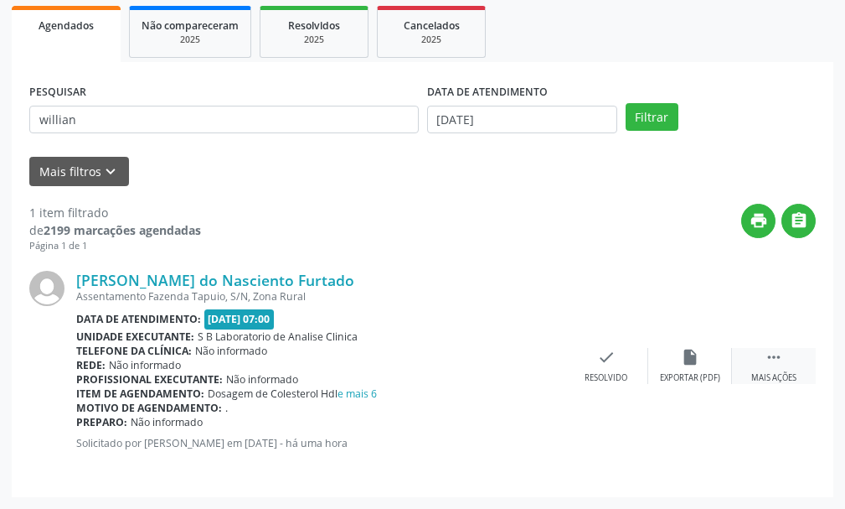
click at [762, 366] on div " Mais ações" at bounding box center [774, 366] width 84 height 36
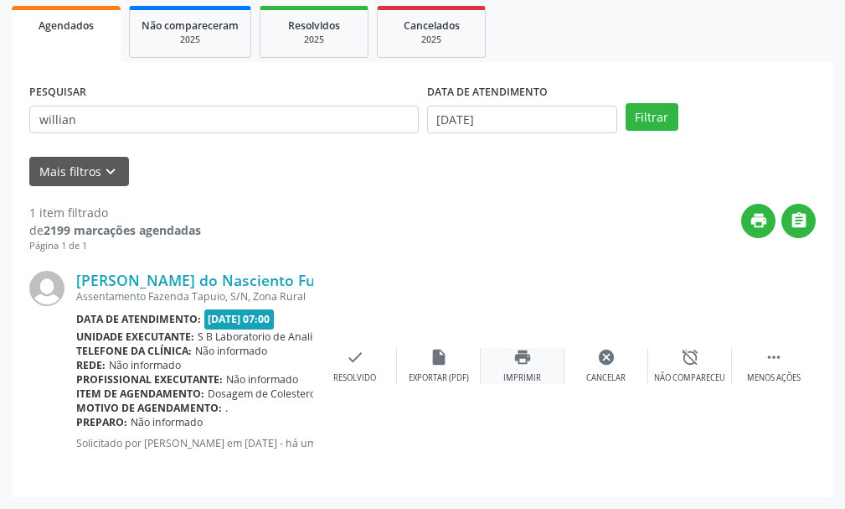
click at [512, 362] on div "print Imprimir" at bounding box center [523, 366] width 84 height 36
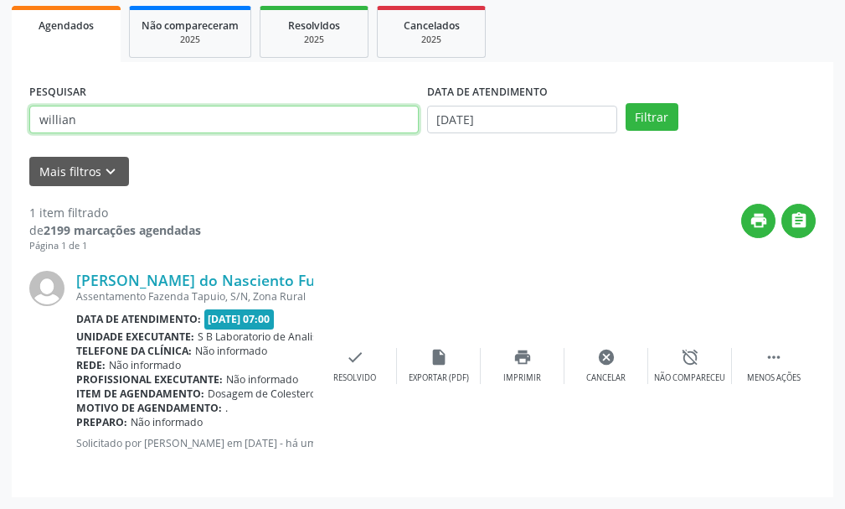
click at [131, 120] on input "willian" at bounding box center [224, 120] width 390 height 28
click at [626, 103] on button "Filtrar" at bounding box center [652, 117] width 53 height 28
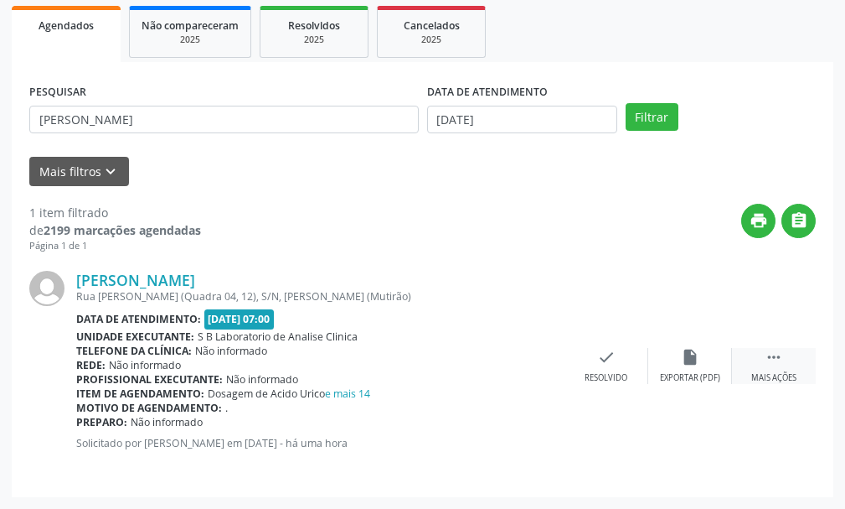
click at [766, 364] on icon "" at bounding box center [774, 357] width 18 height 18
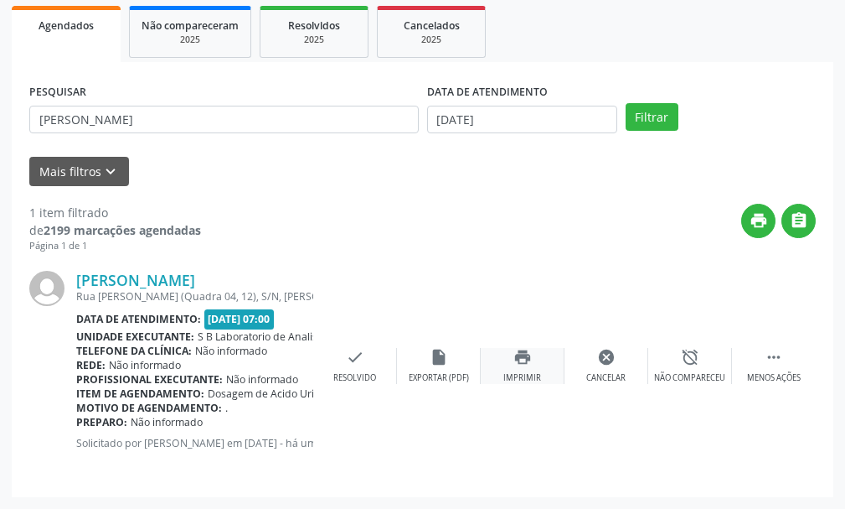
click at [523, 360] on icon "print" at bounding box center [523, 357] width 18 height 18
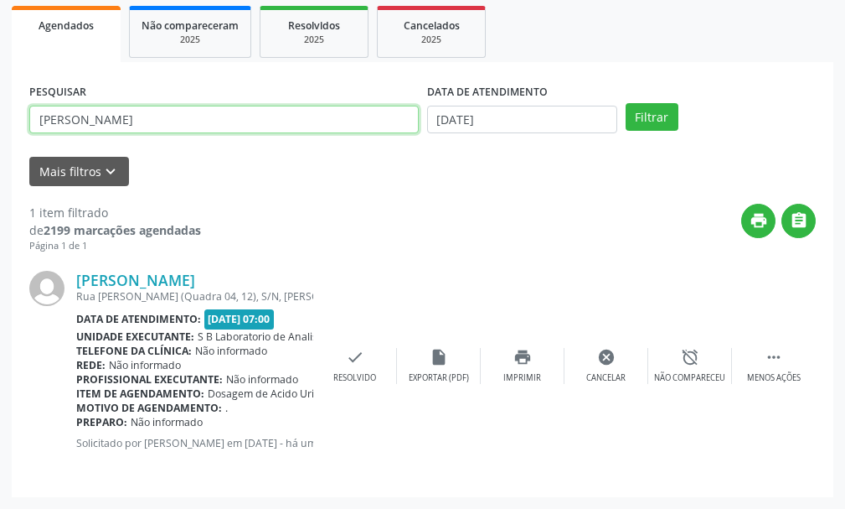
click at [159, 118] on input "[PERSON_NAME]" at bounding box center [224, 120] width 390 height 28
click at [626, 103] on button "Filtrar" at bounding box center [652, 117] width 53 height 28
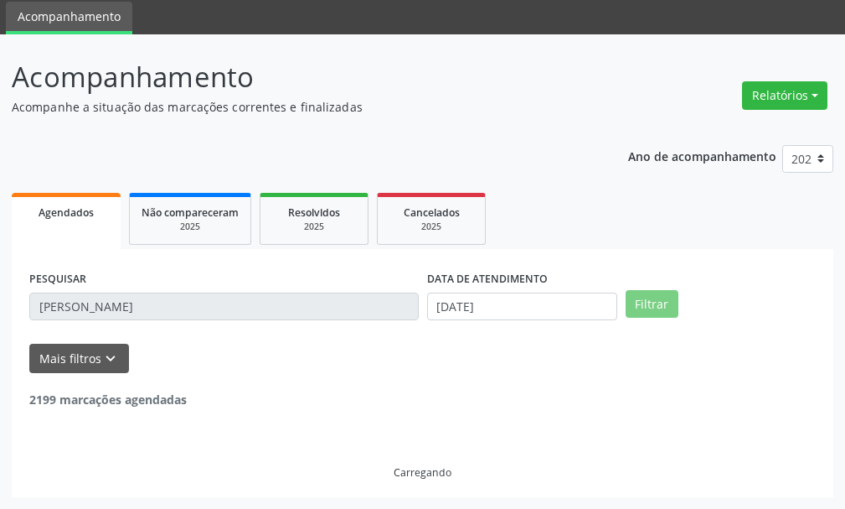
scroll to position [4, 0]
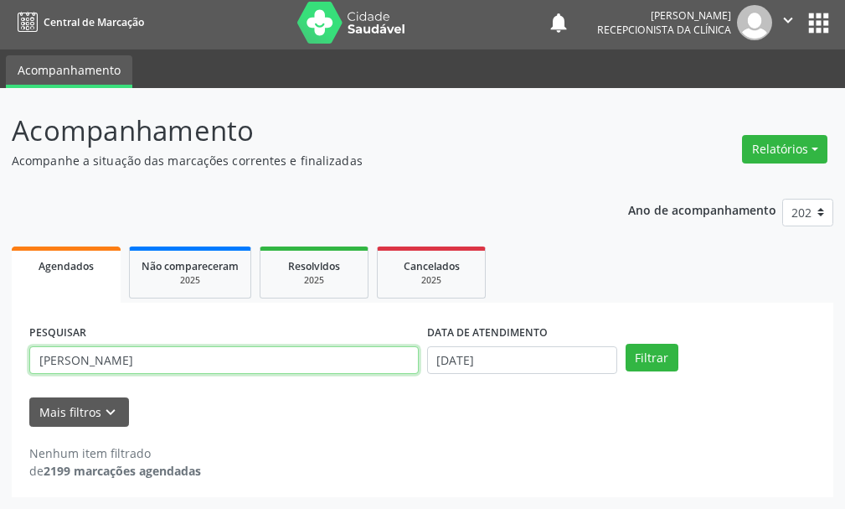
click at [167, 366] on input "[PERSON_NAME]" at bounding box center [224, 360] width 390 height 28
click at [170, 359] on input "[PERSON_NAME]" at bounding box center [224, 360] width 390 height 28
click at [626, 344] on button "Filtrar" at bounding box center [652, 358] width 53 height 28
click at [215, 350] on input "[PERSON_NAME] aparecida de magalhaes" at bounding box center [224, 360] width 390 height 28
type input "maria"
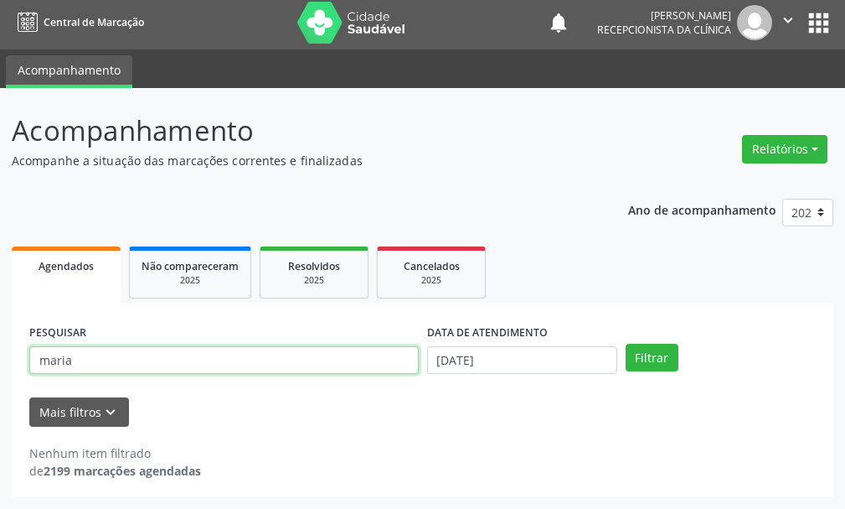
click at [626, 344] on button "Filtrar" at bounding box center [652, 358] width 53 height 28
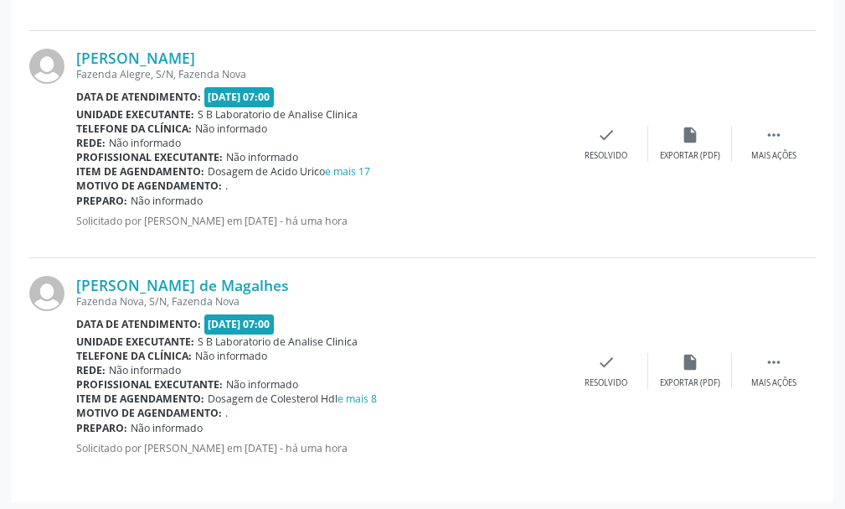
scroll to position [699, 0]
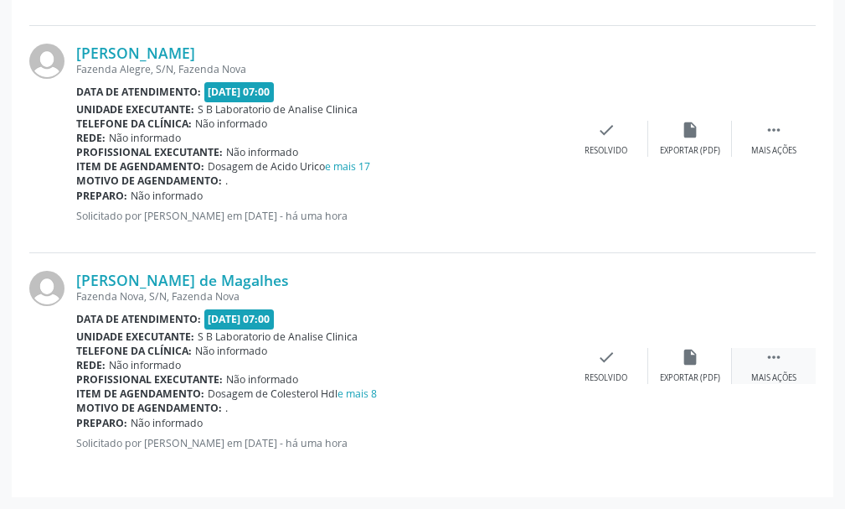
click at [777, 364] on icon "" at bounding box center [774, 357] width 18 height 18
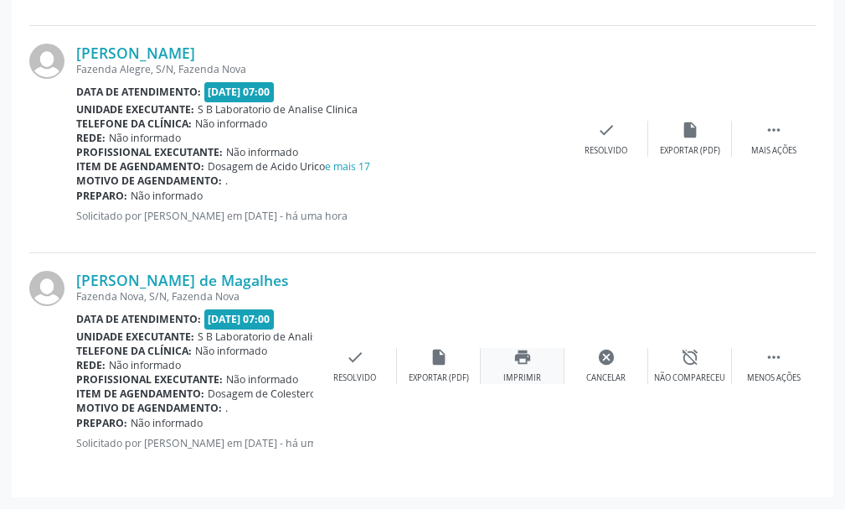
click at [520, 354] on icon "print" at bounding box center [523, 357] width 18 height 18
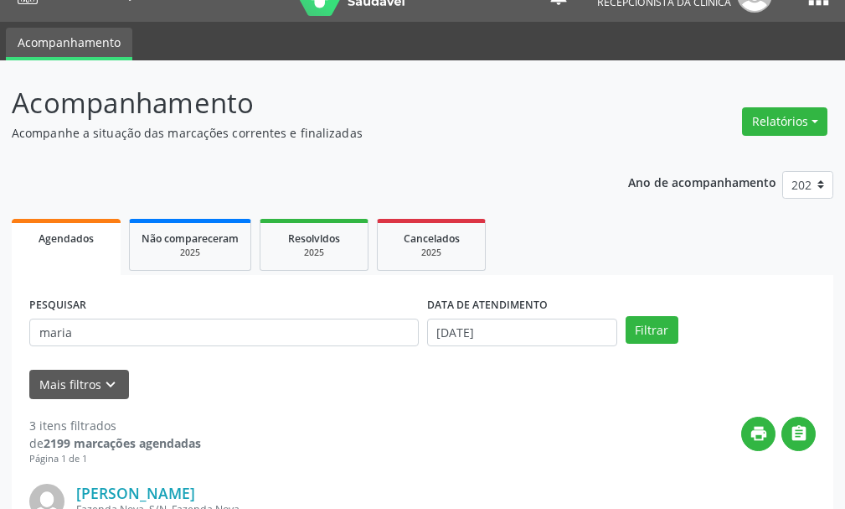
scroll to position [28, 0]
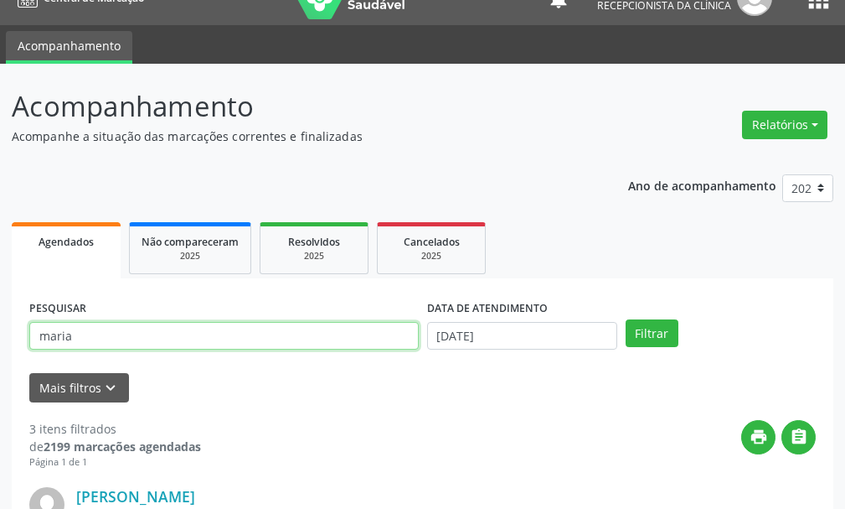
click at [329, 335] on input "maria" at bounding box center [224, 336] width 390 height 28
type input "roseneide"
click at [626, 319] on button "Filtrar" at bounding box center [652, 333] width 53 height 28
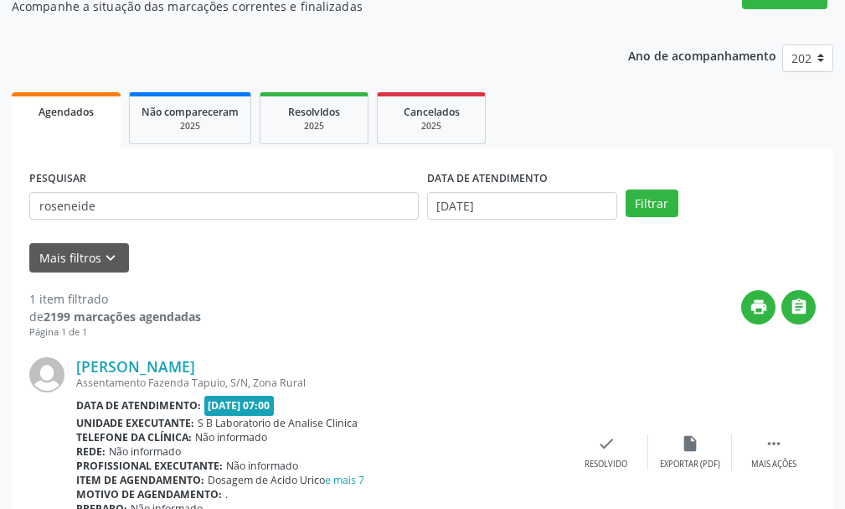
scroll to position [196, 0]
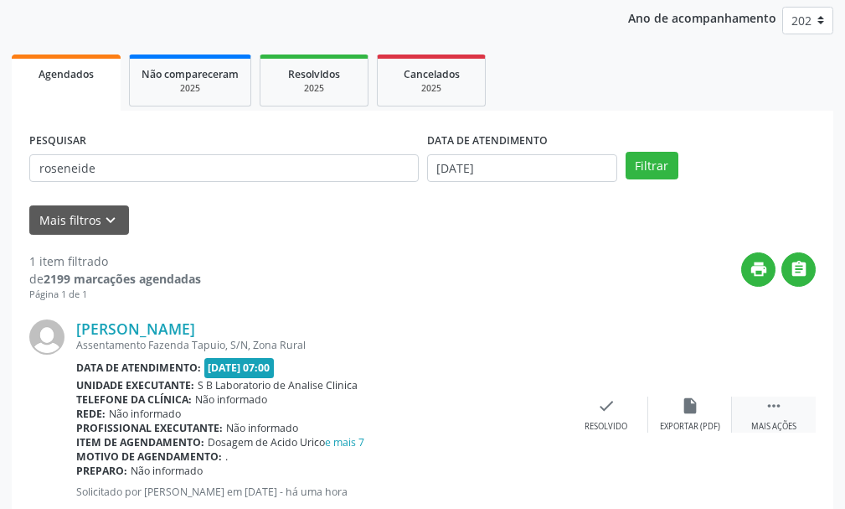
click at [788, 410] on div " Mais ações" at bounding box center [774, 414] width 84 height 36
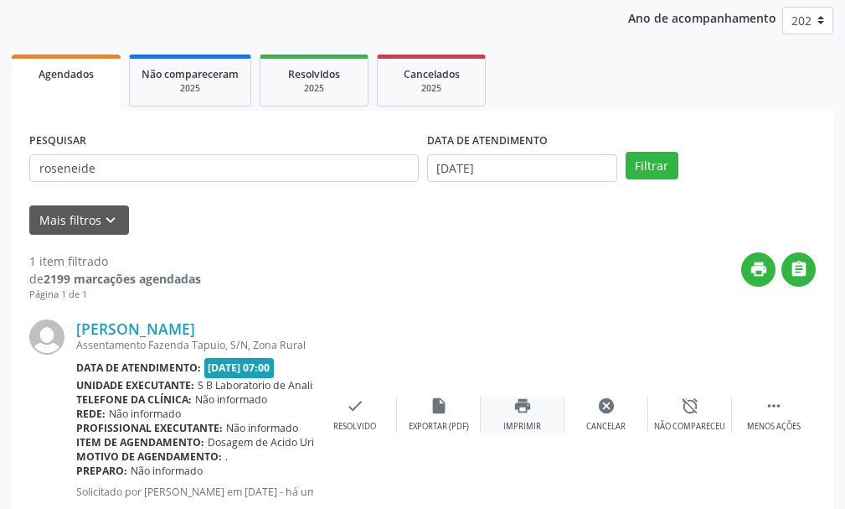
click at [509, 405] on div "print Imprimir" at bounding box center [523, 414] width 84 height 36
click at [514, 400] on icon "print" at bounding box center [523, 405] width 18 height 18
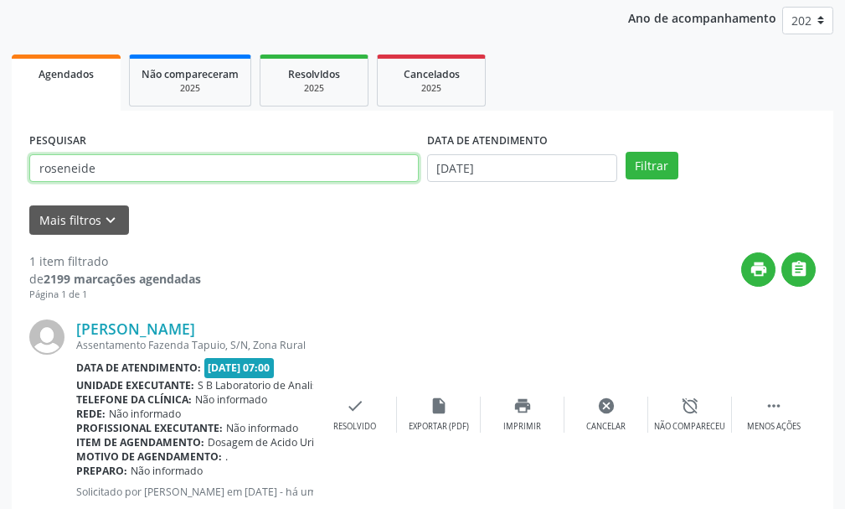
click at [119, 173] on input "roseneide" at bounding box center [224, 168] width 390 height 28
drag, startPoint x: 101, startPoint y: 166, endPoint x: 0, endPoint y: 161, distance: 101.5
click at [0, 161] on div "Acompanhamento Acompanhe a situação das marcações correntes e finalizadas Relat…" at bounding box center [422, 226] width 845 height 661
type input "[PERSON_NAME]"
click at [626, 152] on button "Filtrar" at bounding box center [652, 166] width 53 height 28
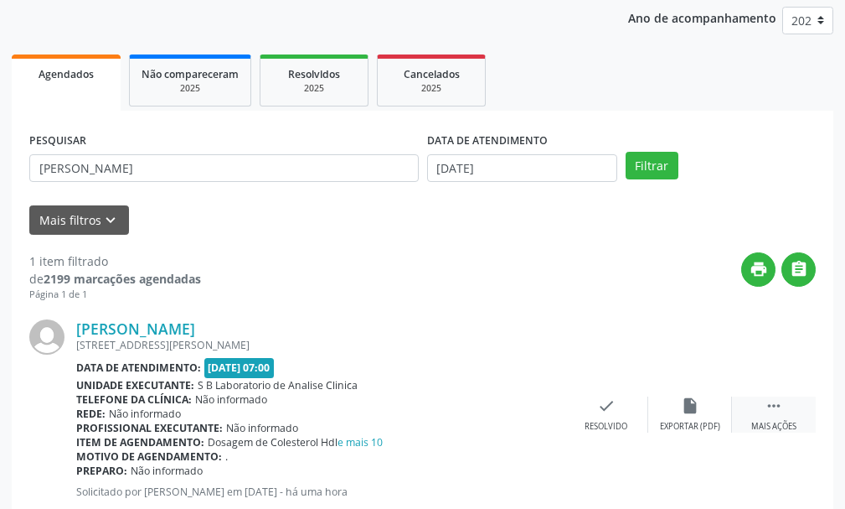
click at [778, 411] on icon "" at bounding box center [774, 405] width 18 height 18
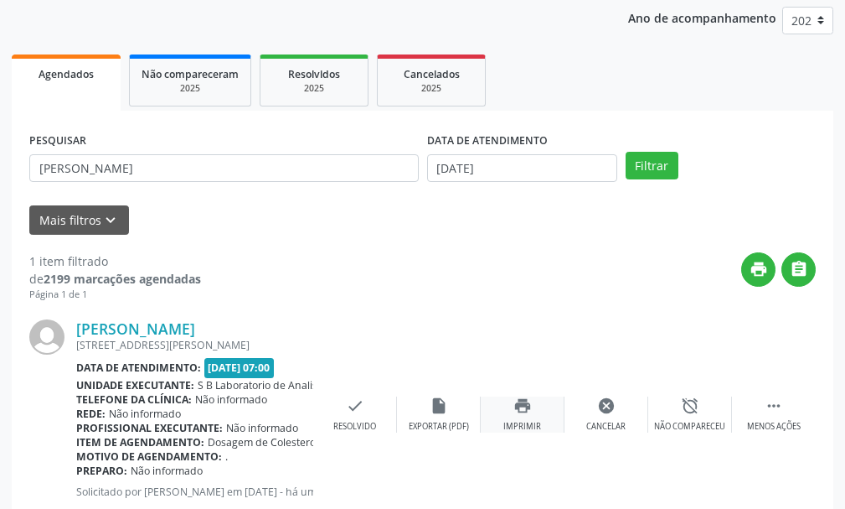
click at [526, 406] on icon "print" at bounding box center [523, 405] width 18 height 18
